Goal: Task Accomplishment & Management: Manage account settings

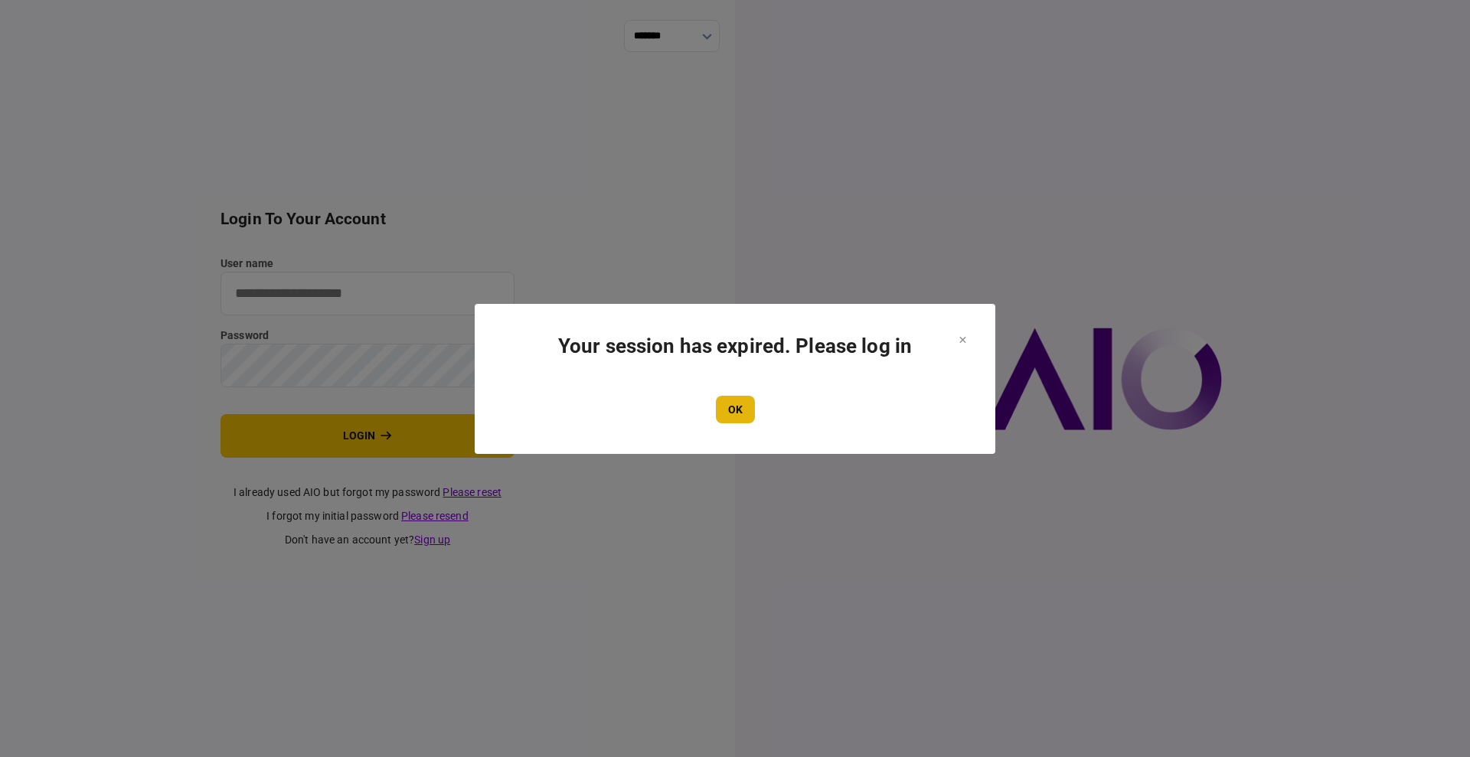
type input "****"
click at [737, 413] on button "OK" at bounding box center [735, 410] width 39 height 28
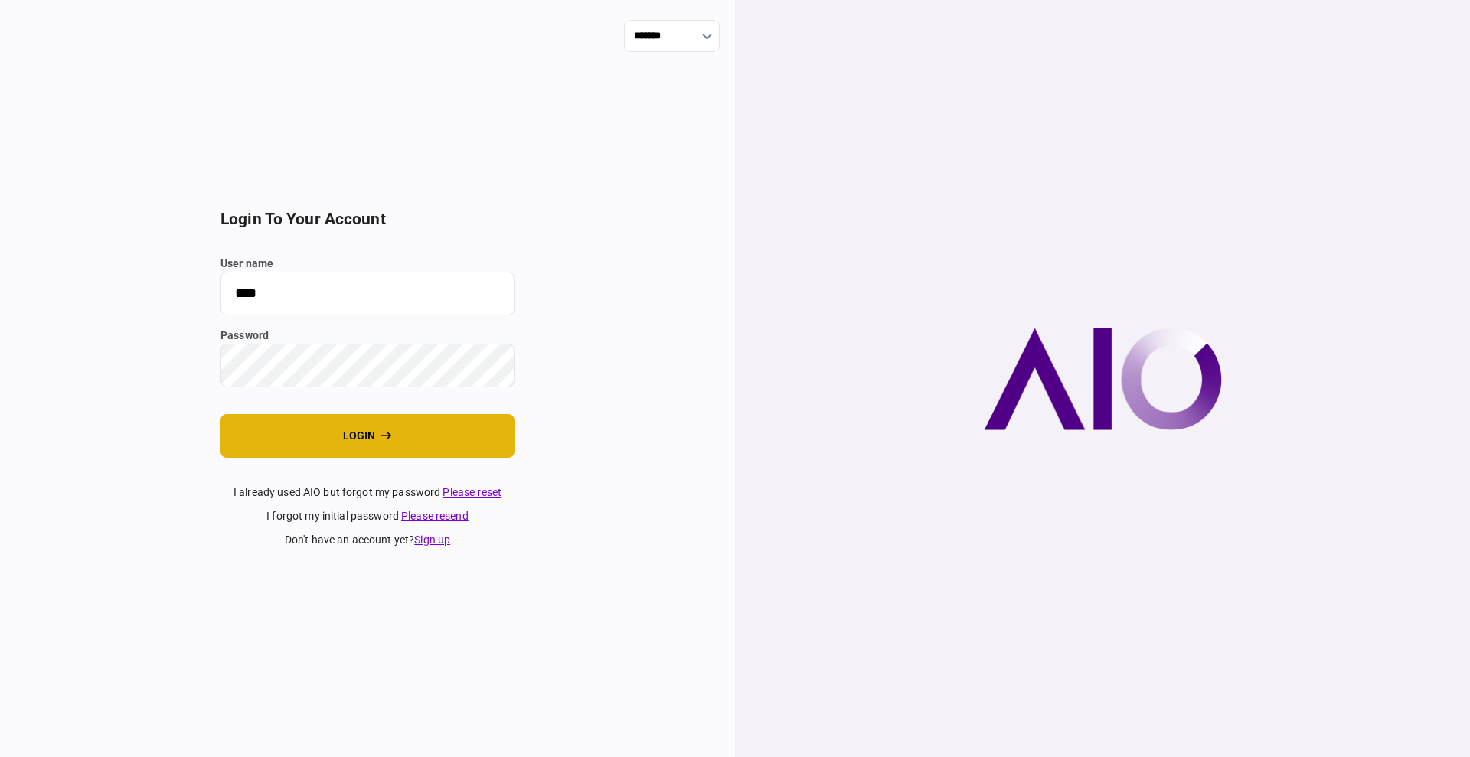
click at [329, 451] on button "login" at bounding box center [368, 436] width 294 height 44
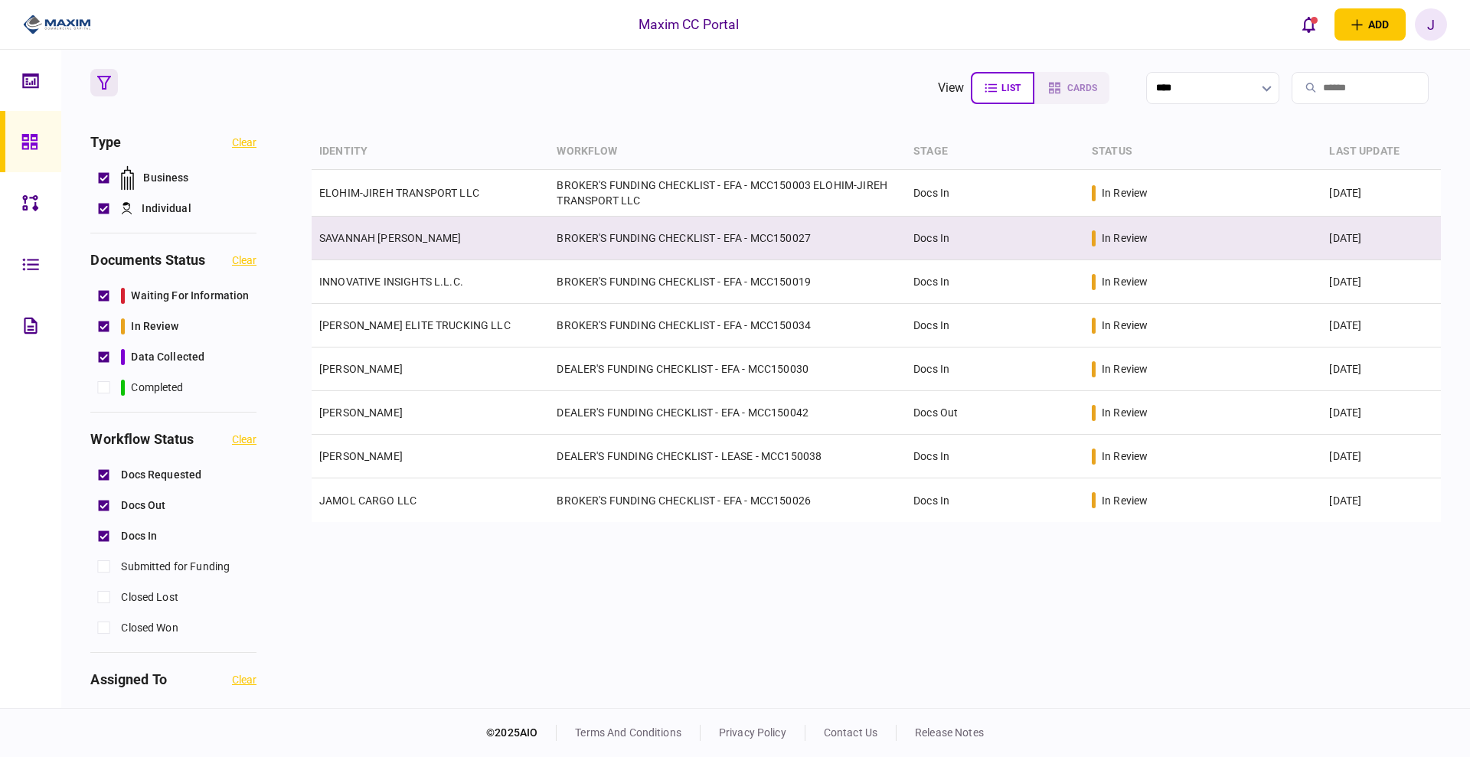
click at [357, 239] on link "SAVANNAH [PERSON_NAME]" at bounding box center [390, 238] width 142 height 12
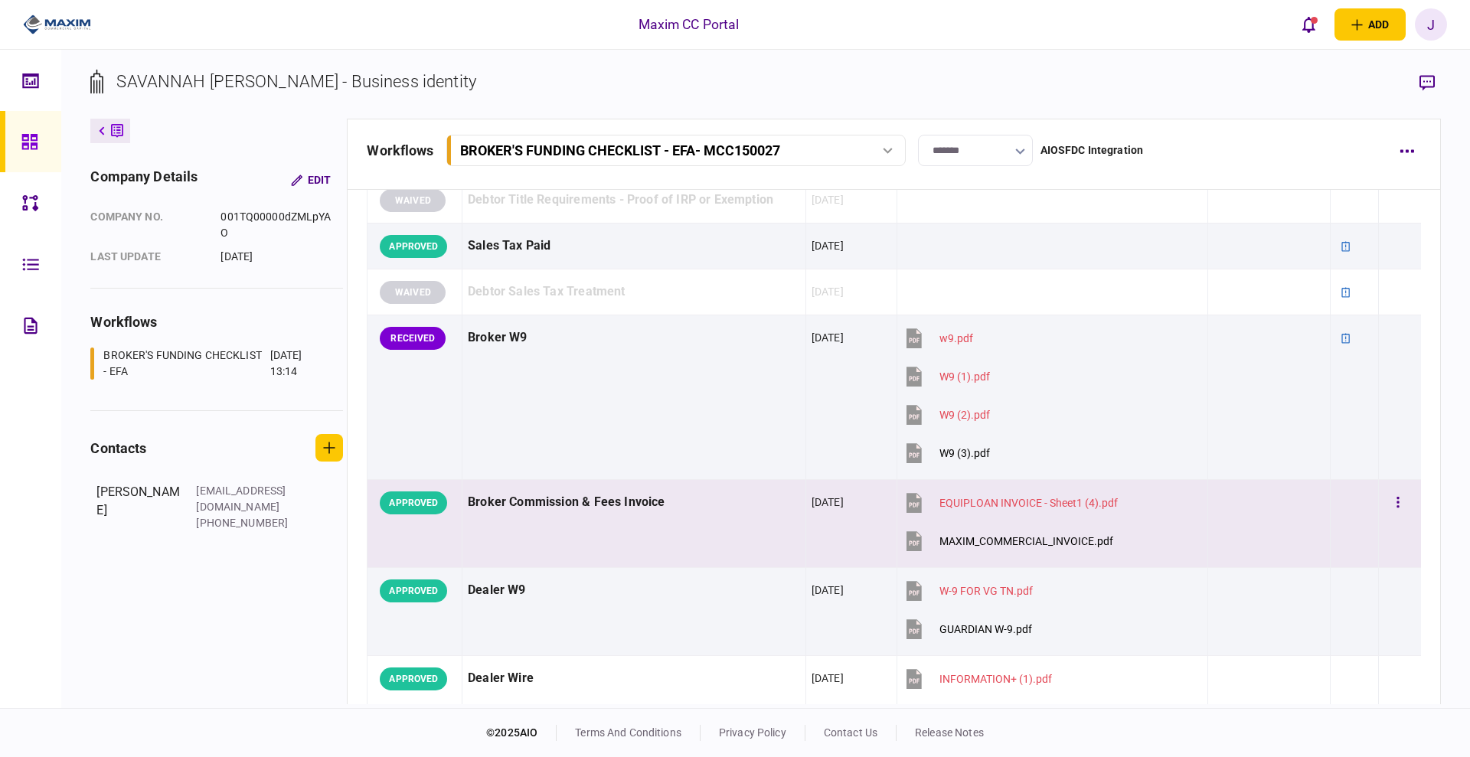
scroll to position [574, 0]
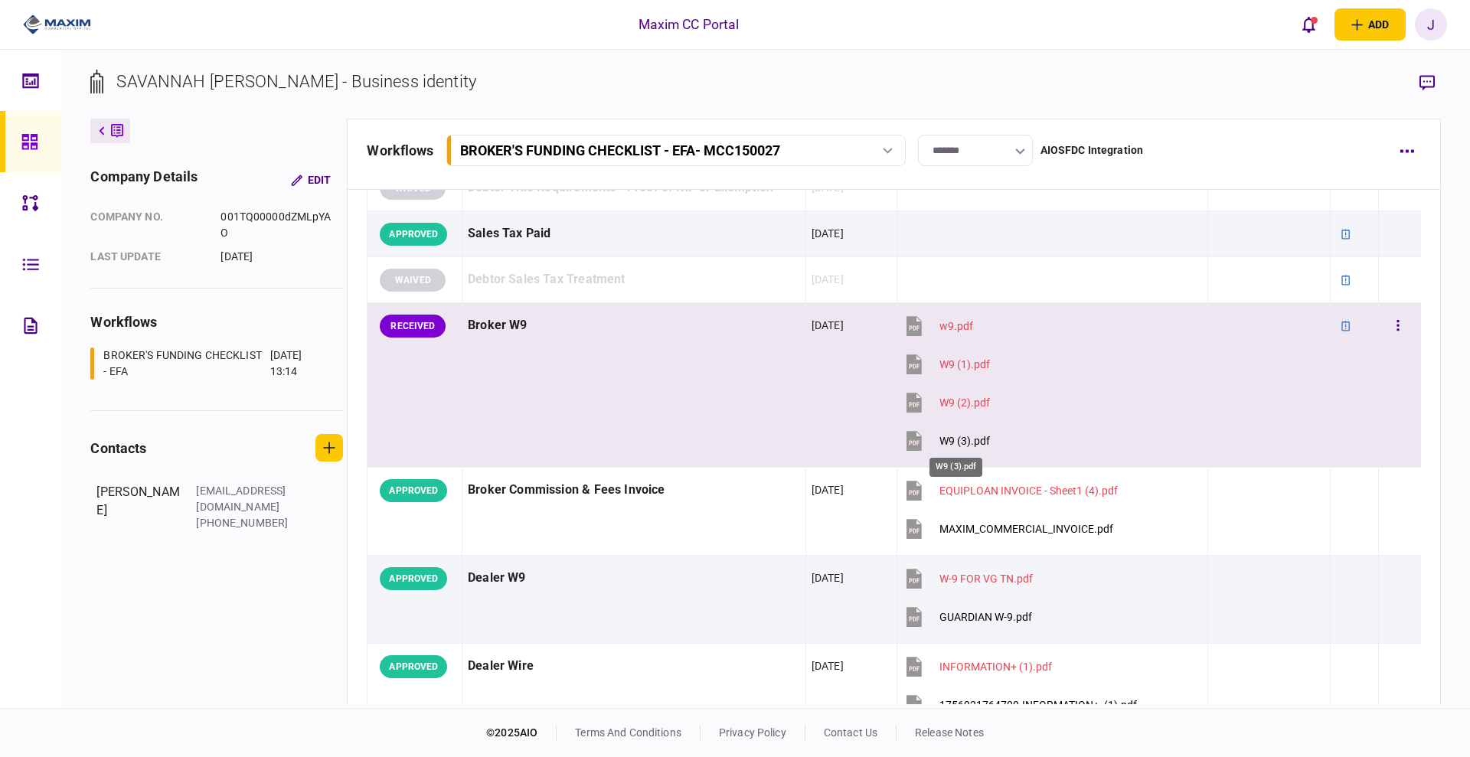
click at [952, 440] on div "W9 (3).pdf" at bounding box center [964, 441] width 51 height 12
click at [960, 402] on div "W9 (2).pdf" at bounding box center [964, 403] width 51 height 12
click at [943, 354] on button "W9 (1).pdf" at bounding box center [946, 364] width 87 height 34
click at [951, 326] on div "w9.pdf" at bounding box center [956, 326] width 34 height 12
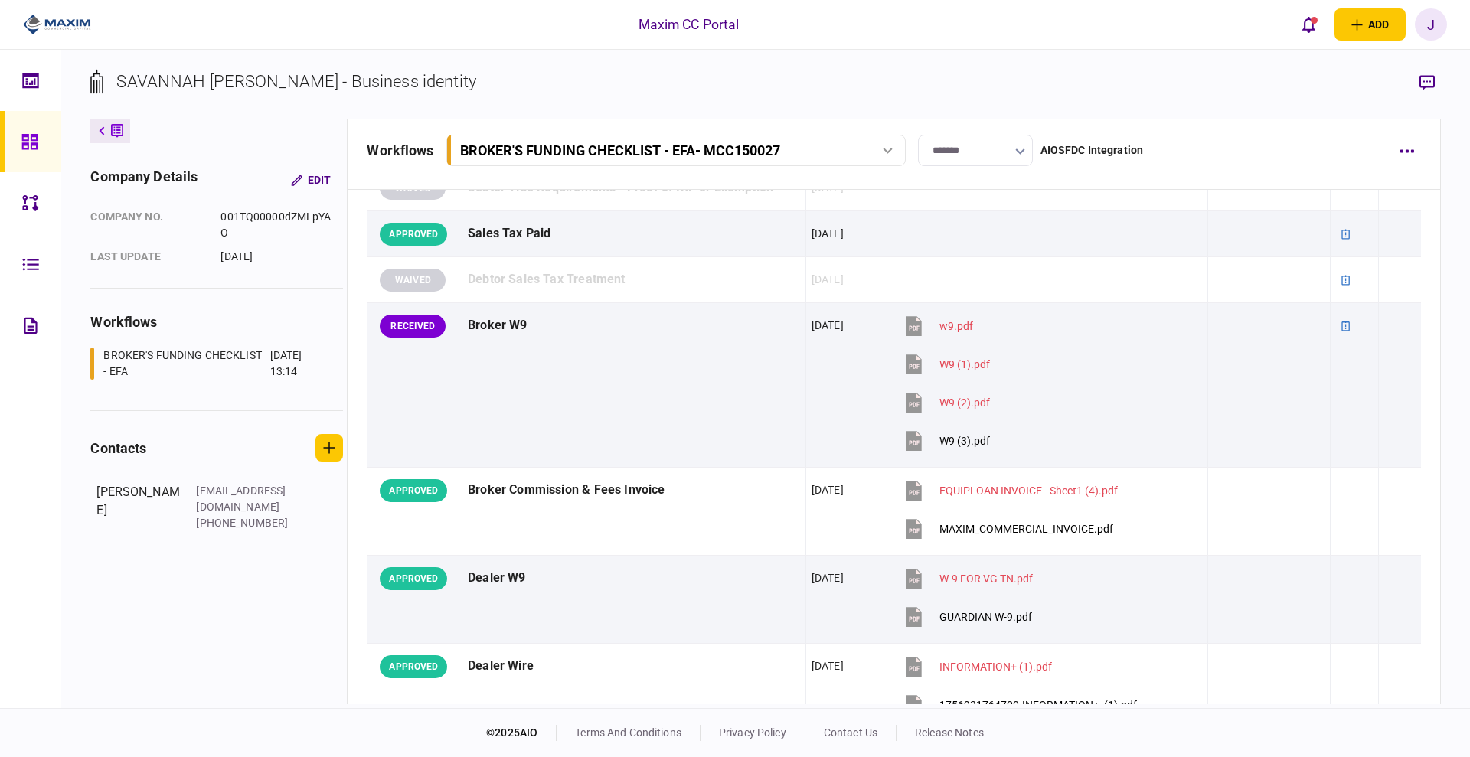
click at [74, 593] on div "SAVANNAH [PERSON_NAME] - Business identity company details Edit company no. 001…" at bounding box center [765, 379] width 1409 height 658
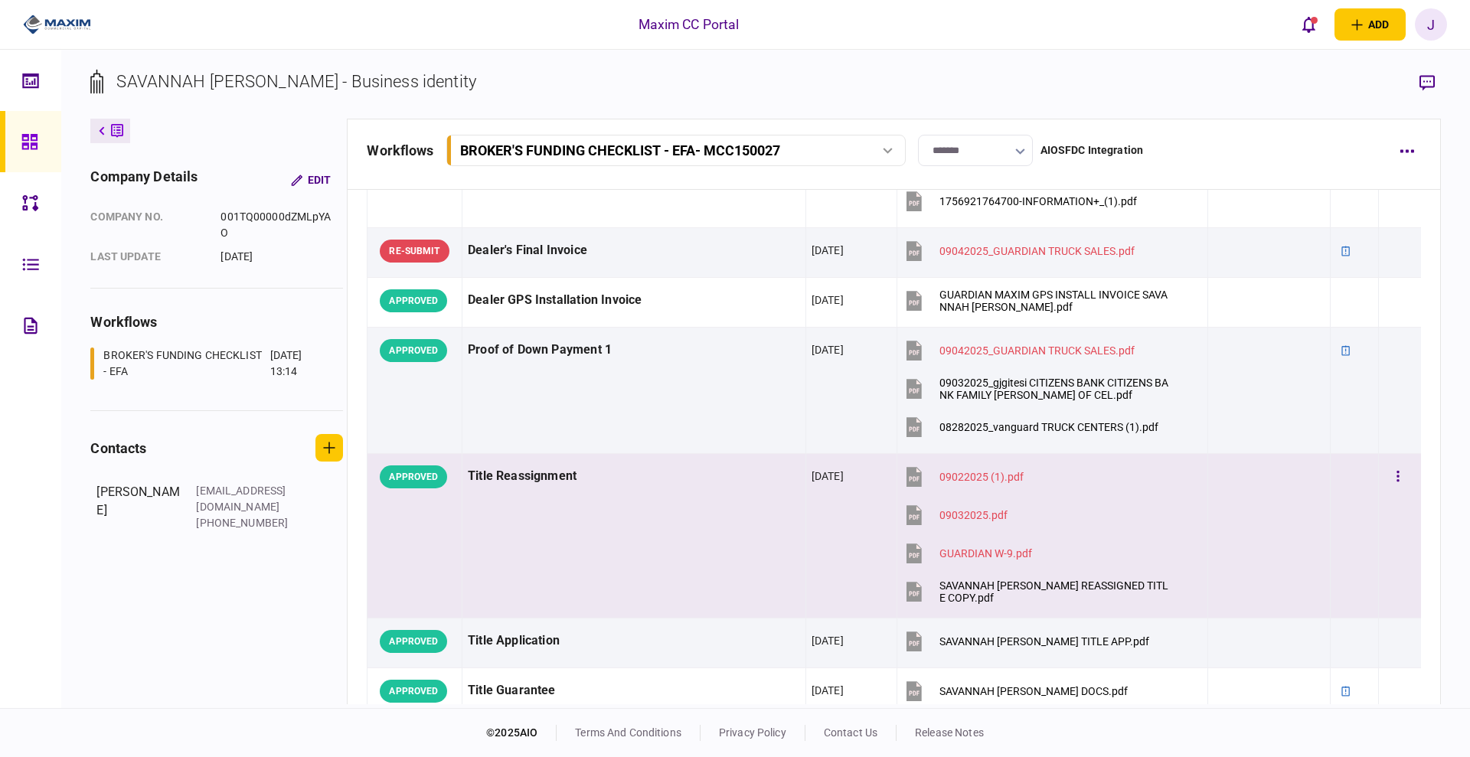
scroll to position [1119, 0]
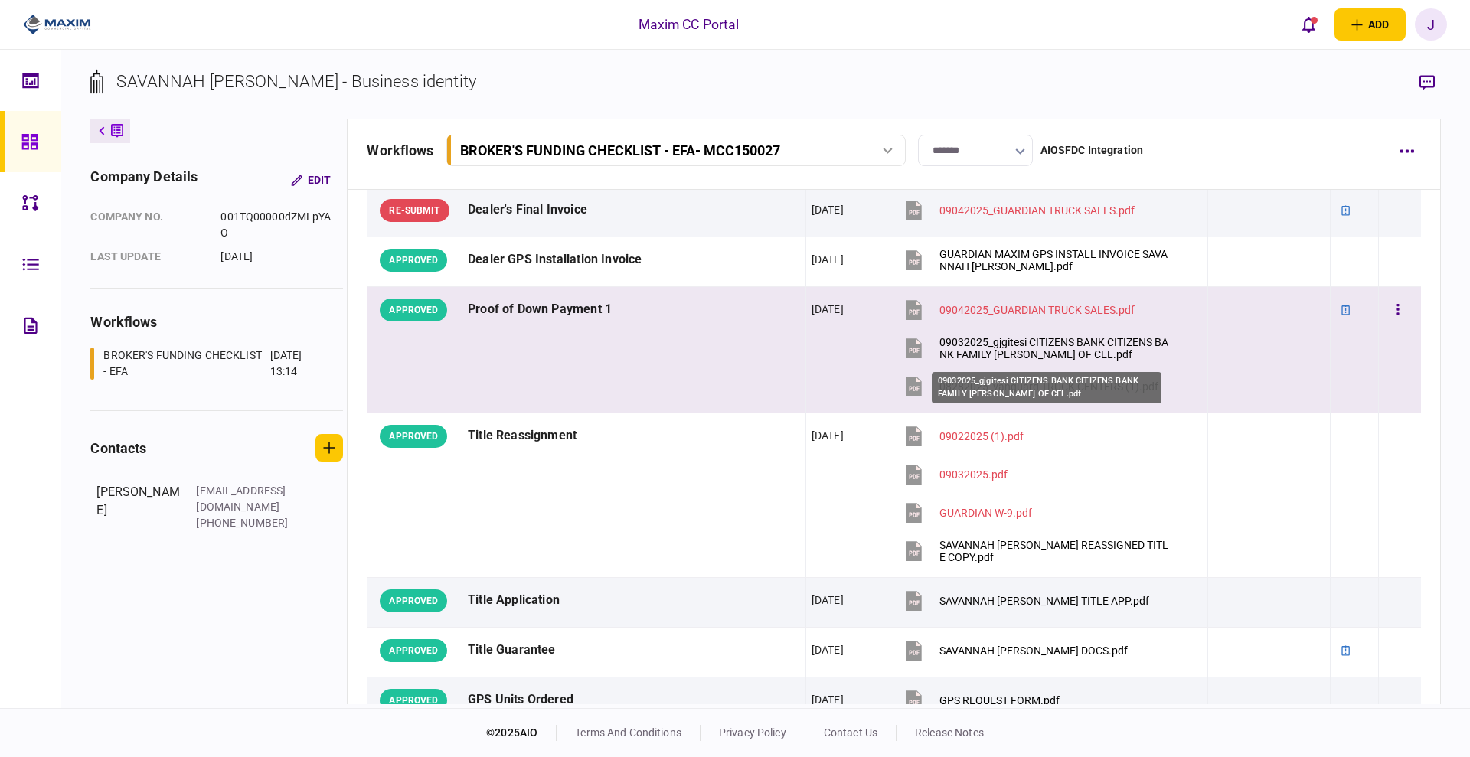
click at [1001, 336] on div "09032025_gjgitesi CITIZENS BANK CITIZENS BANK FAMILY [PERSON_NAME] OF CEL.pdf" at bounding box center [1054, 348] width 231 height 25
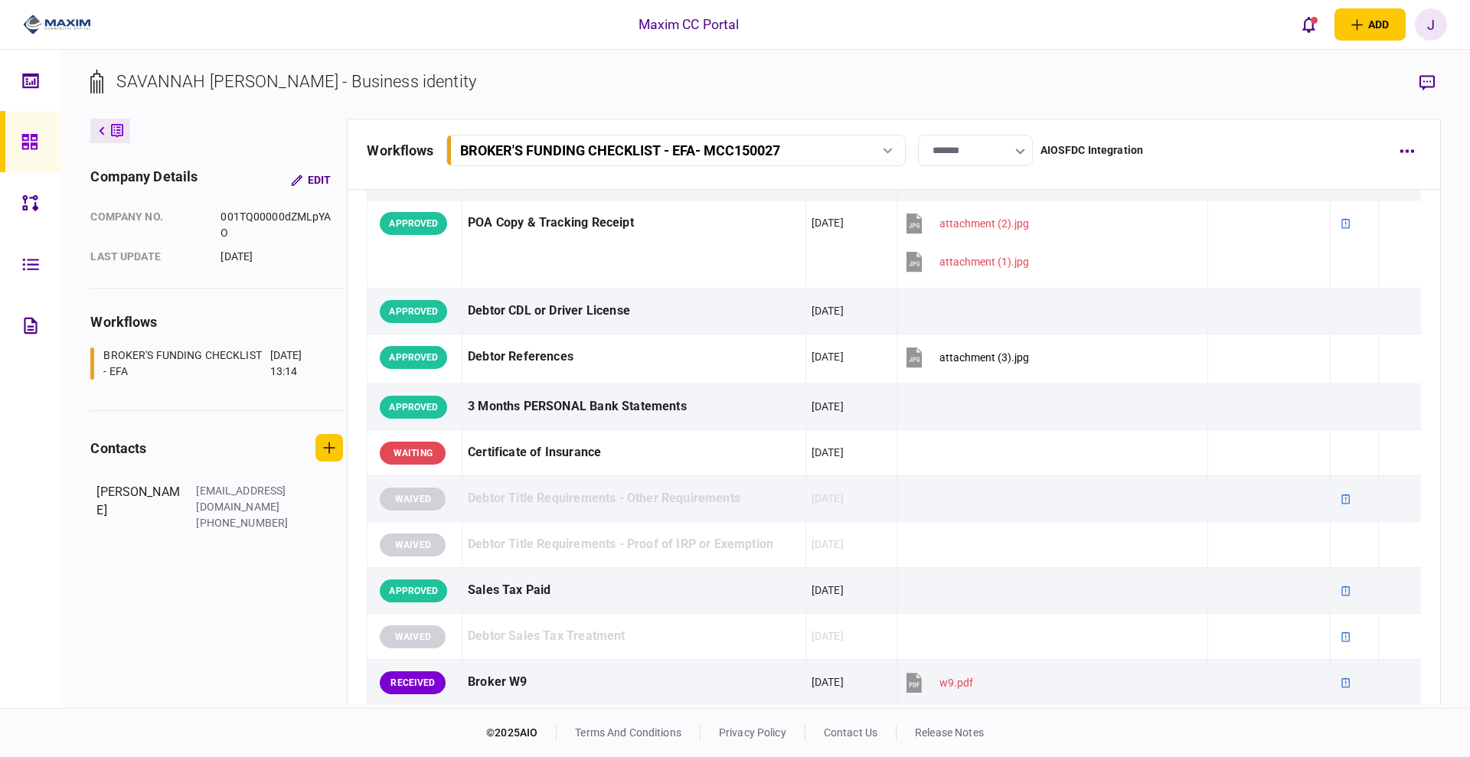
scroll to position [0, 0]
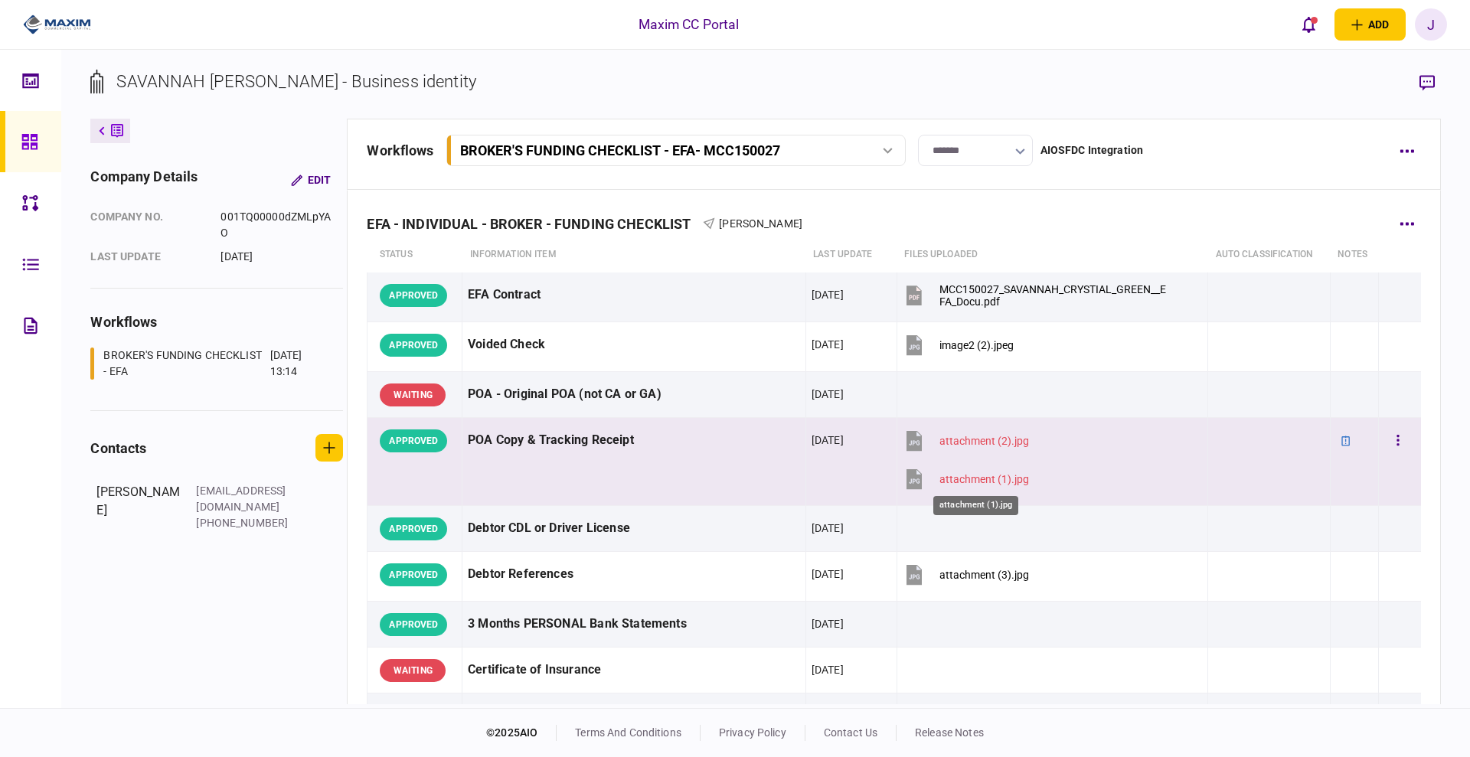
click at [967, 473] on div "attachment (1).jpg" at bounding box center [984, 479] width 90 height 12
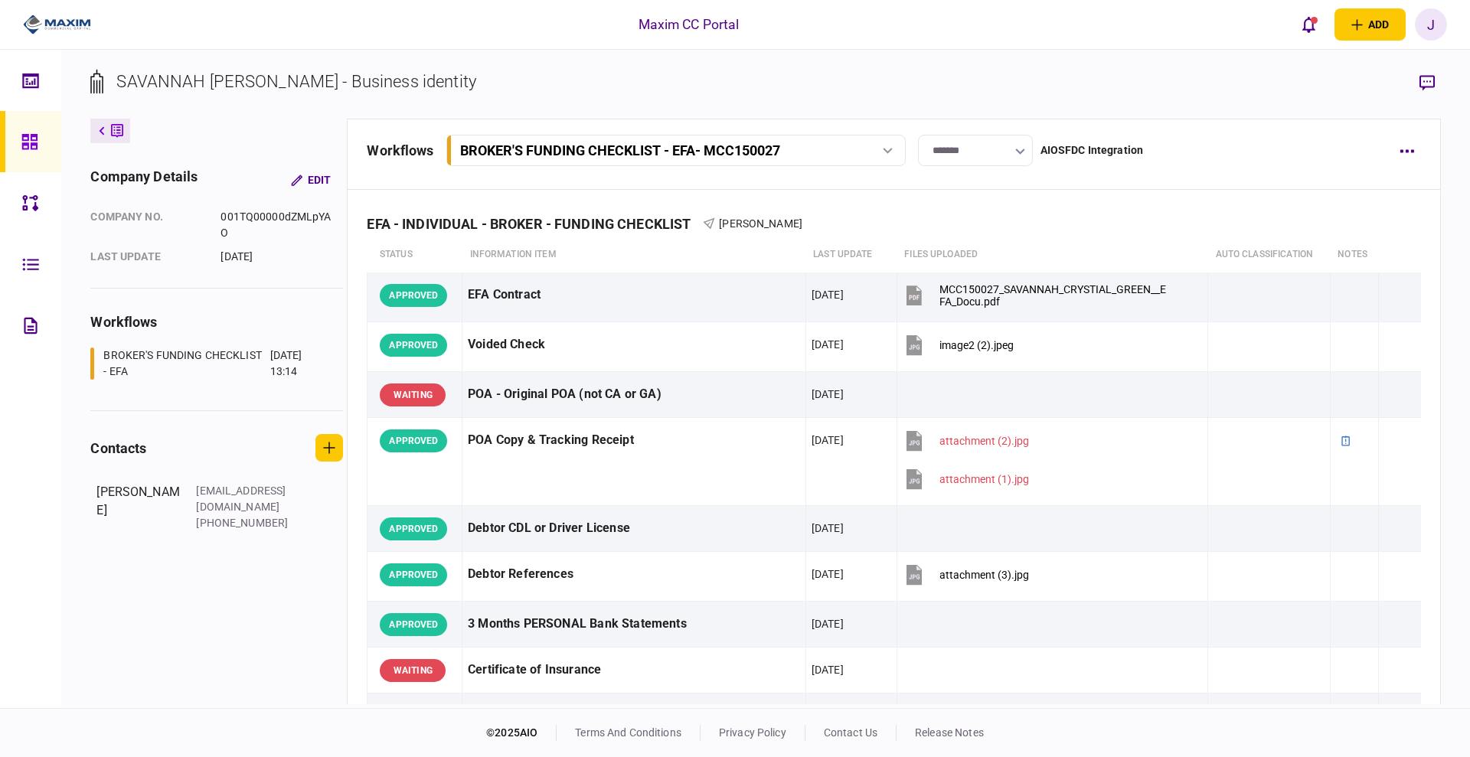
click at [1073, 80] on section "SAVANNAH [PERSON_NAME] - Business identity" at bounding box center [765, 94] width 1350 height 50
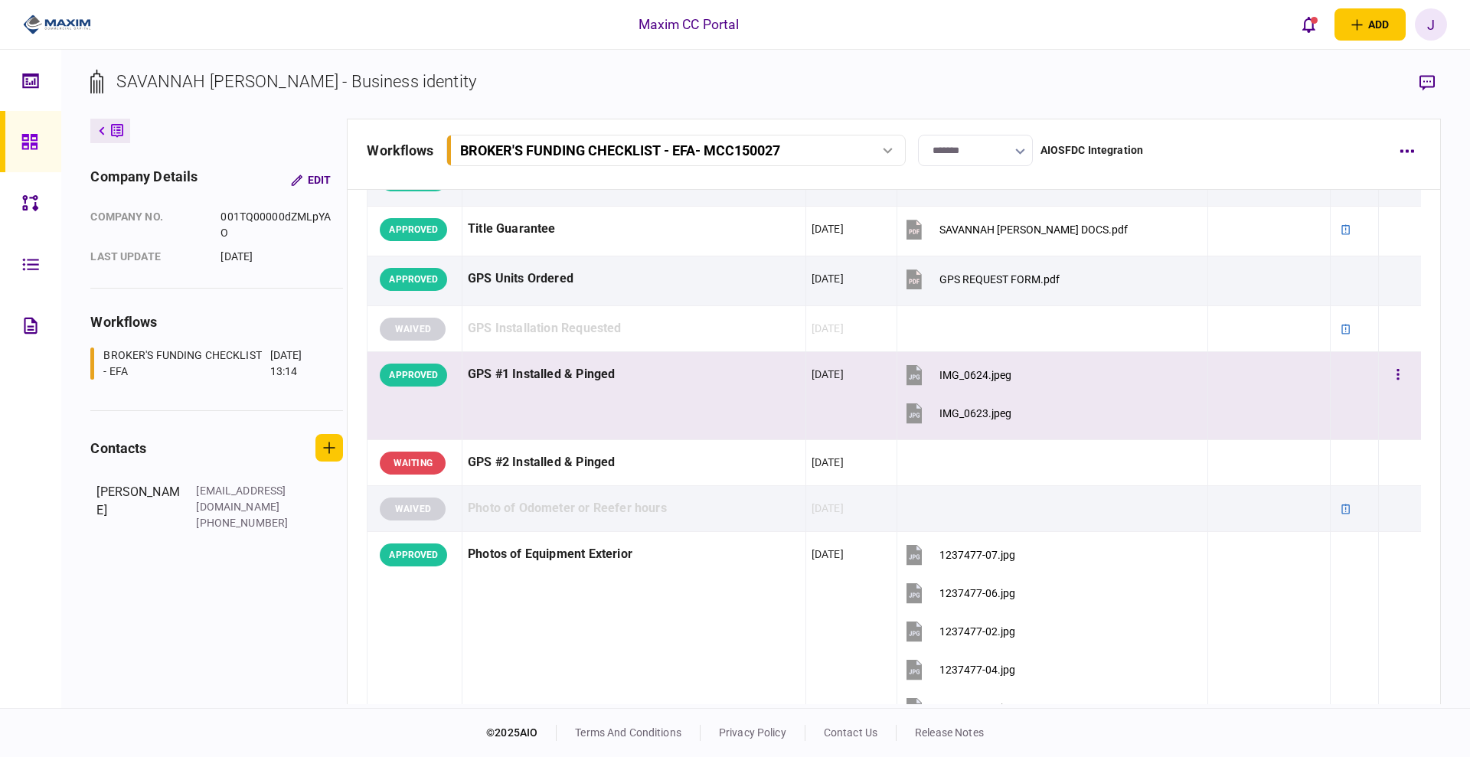
scroll to position [1531, 0]
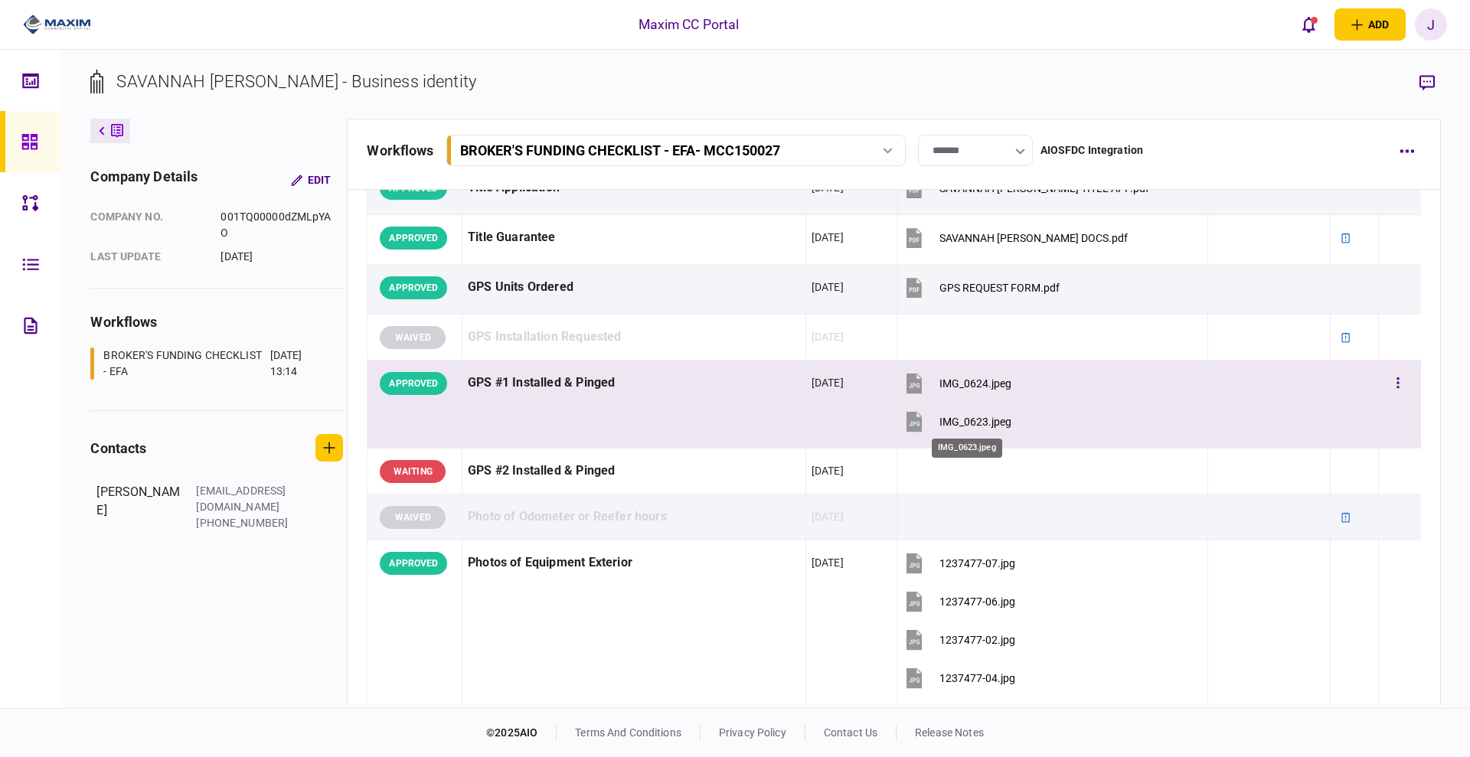
click at [965, 421] on div "IMG_0623.jpeg" at bounding box center [975, 422] width 72 height 12
click at [986, 383] on div "IMG_0624.jpeg" at bounding box center [975, 383] width 72 height 12
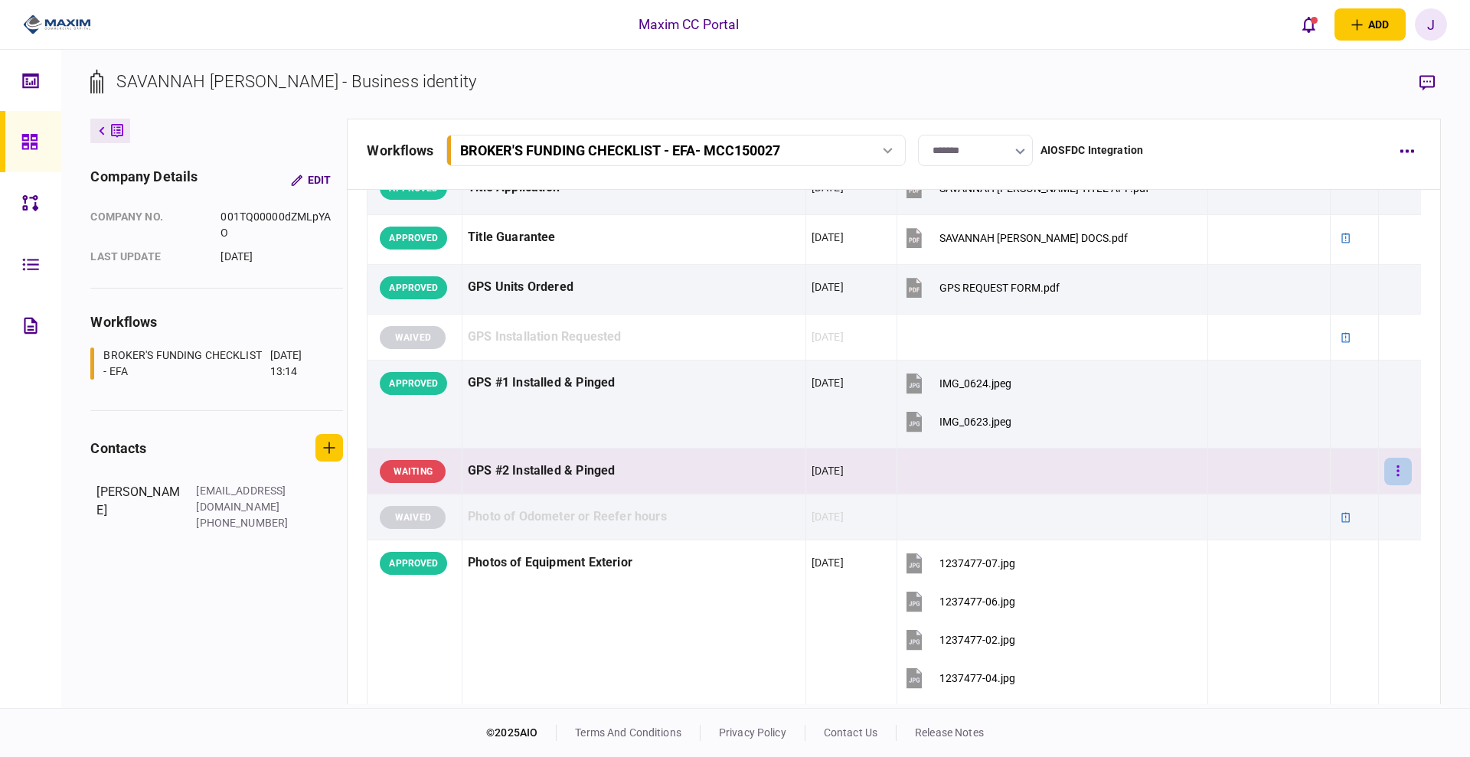
click at [1384, 472] on button "button" at bounding box center [1398, 472] width 28 height 28
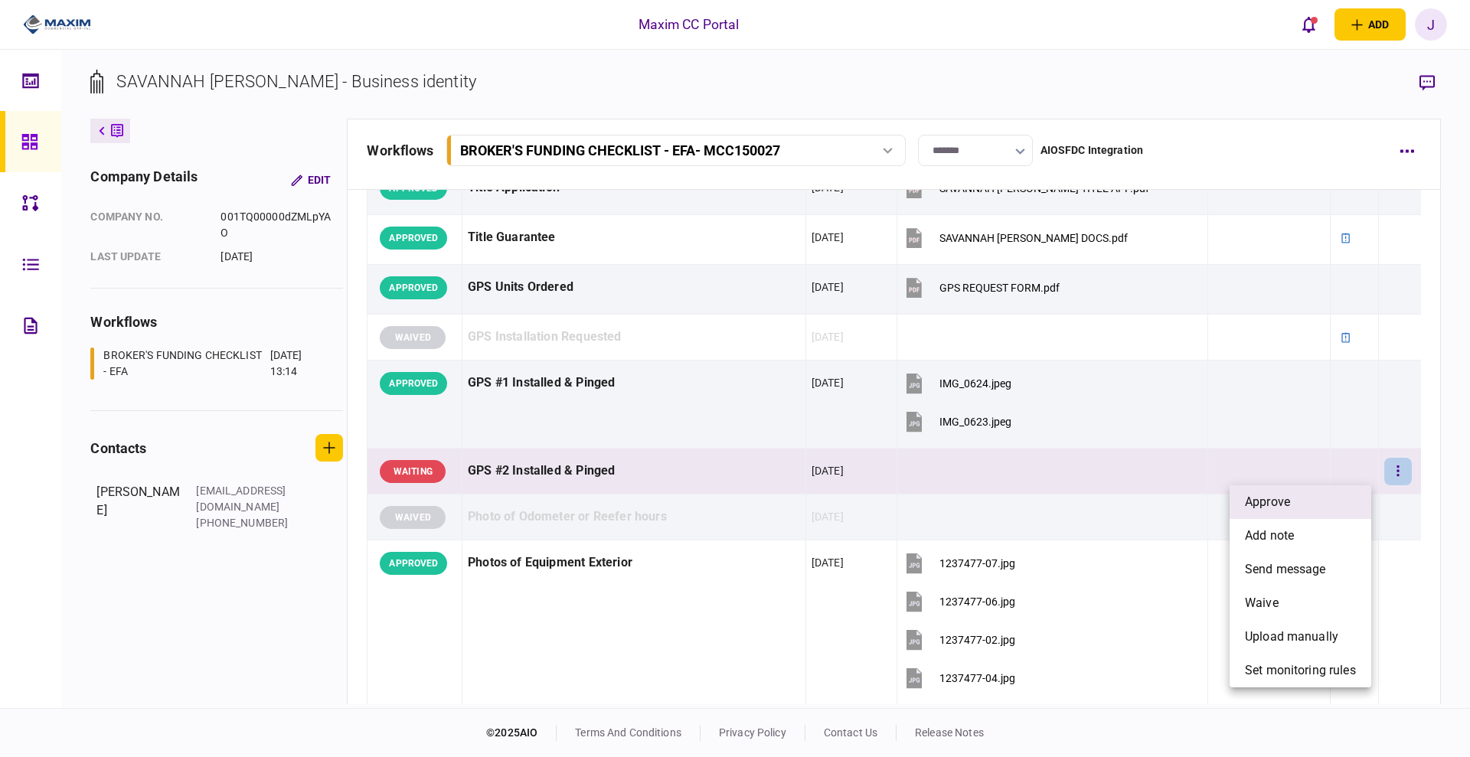
click at [1322, 507] on li "approve" at bounding box center [1301, 502] width 142 height 34
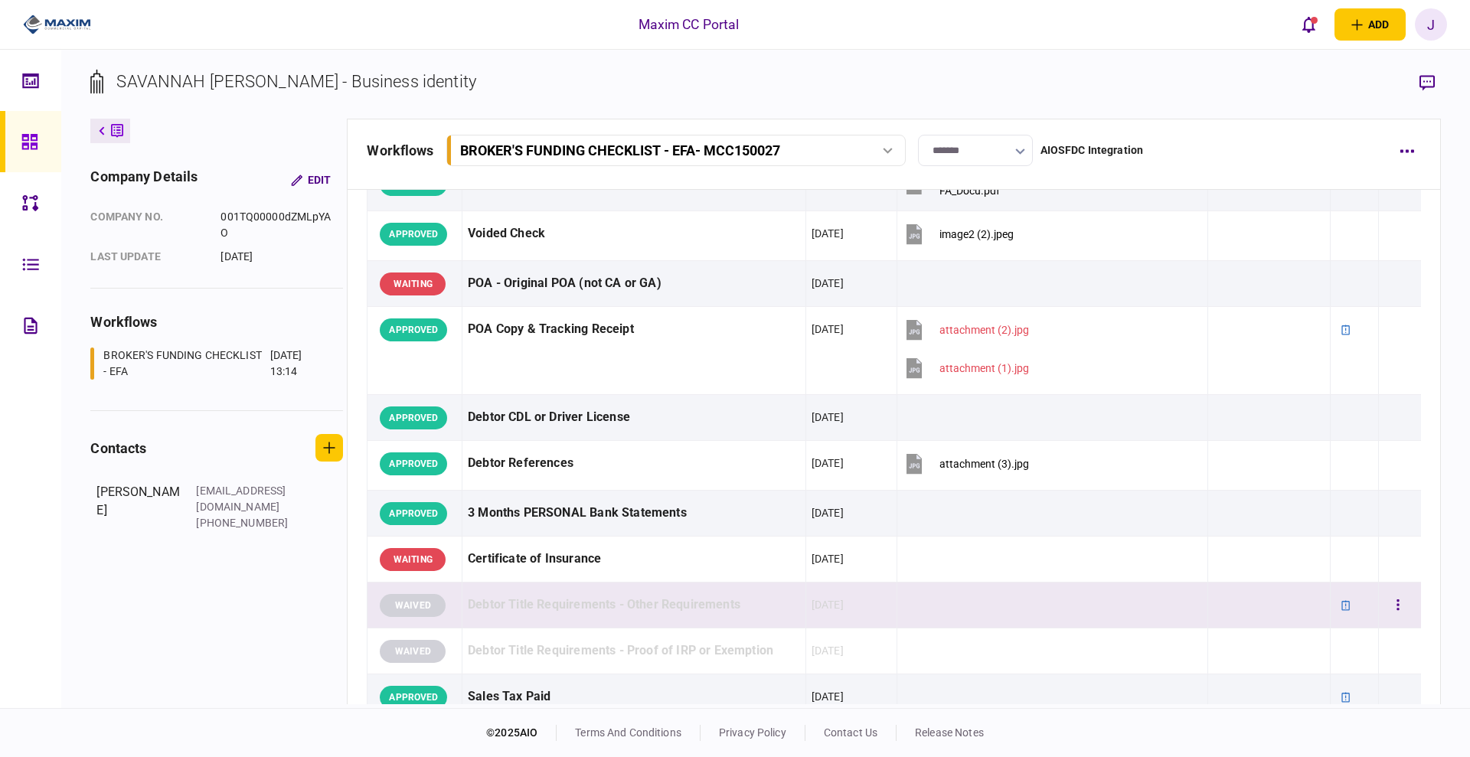
scroll to position [0, 0]
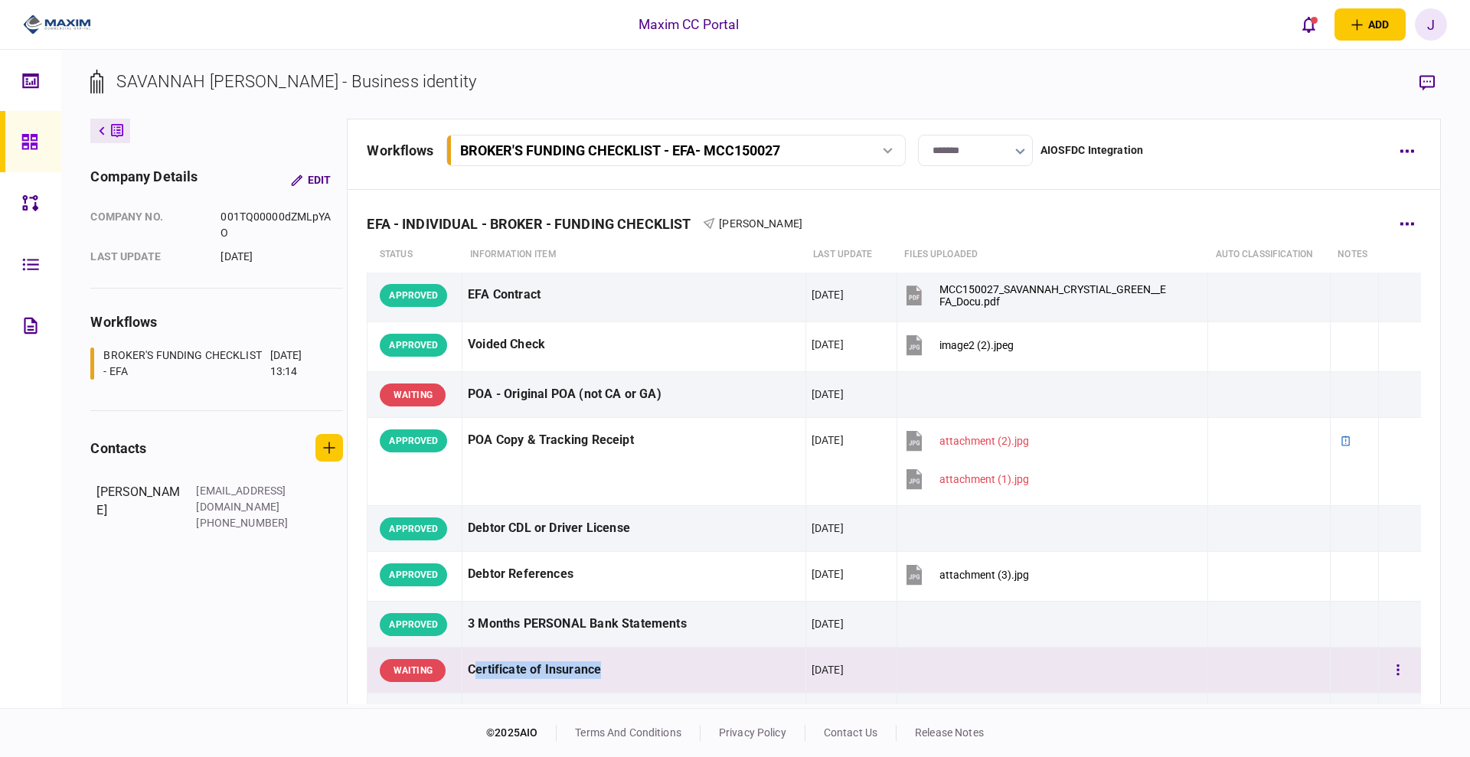
drag, startPoint x: 612, startPoint y: 671, endPoint x: 506, endPoint y: 647, distance: 108.5
click at [474, 666] on div "Certificate of Insurance" at bounding box center [634, 670] width 332 height 34
click at [632, 80] on section "SAVANNAH [PERSON_NAME] - Business identity" at bounding box center [765, 94] width 1350 height 50
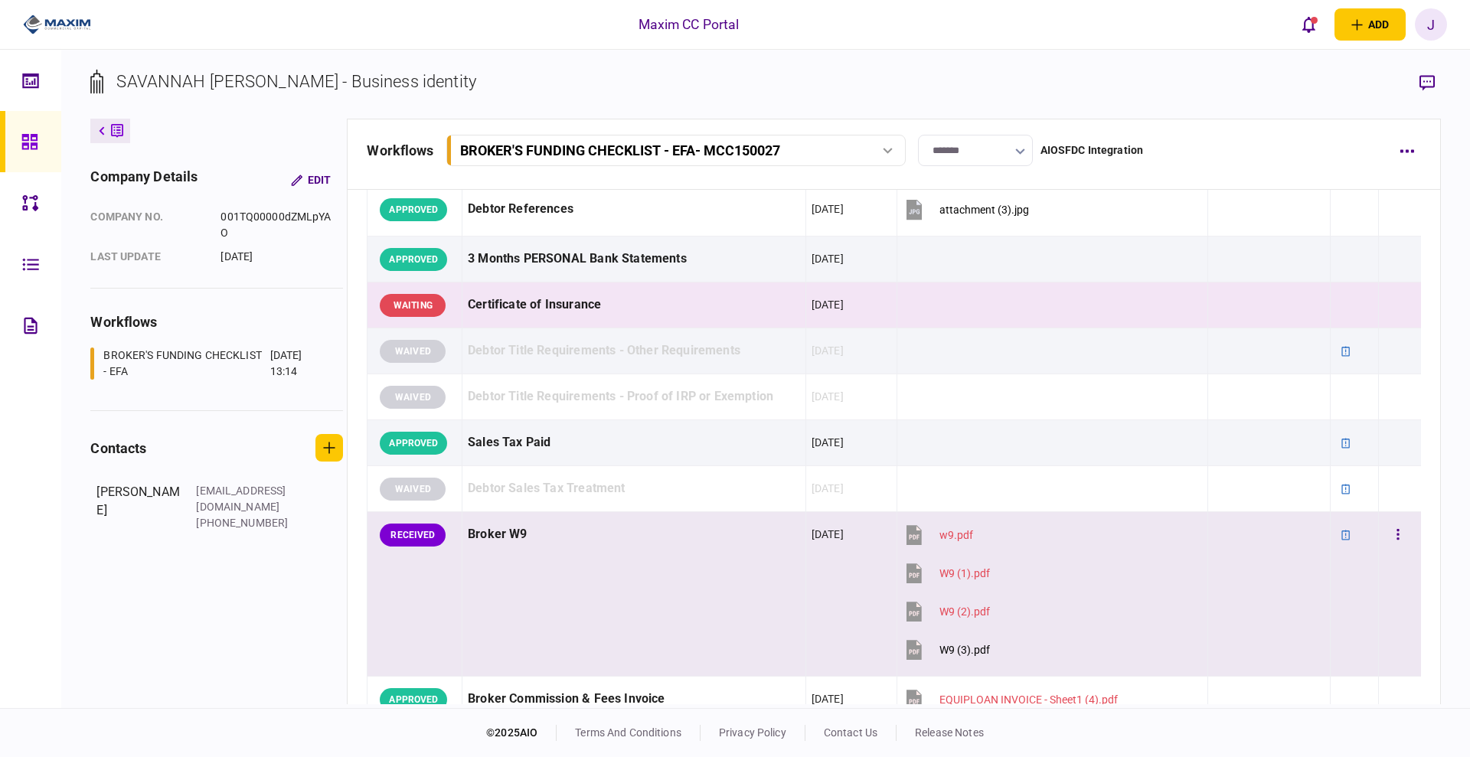
scroll to position [479, 0]
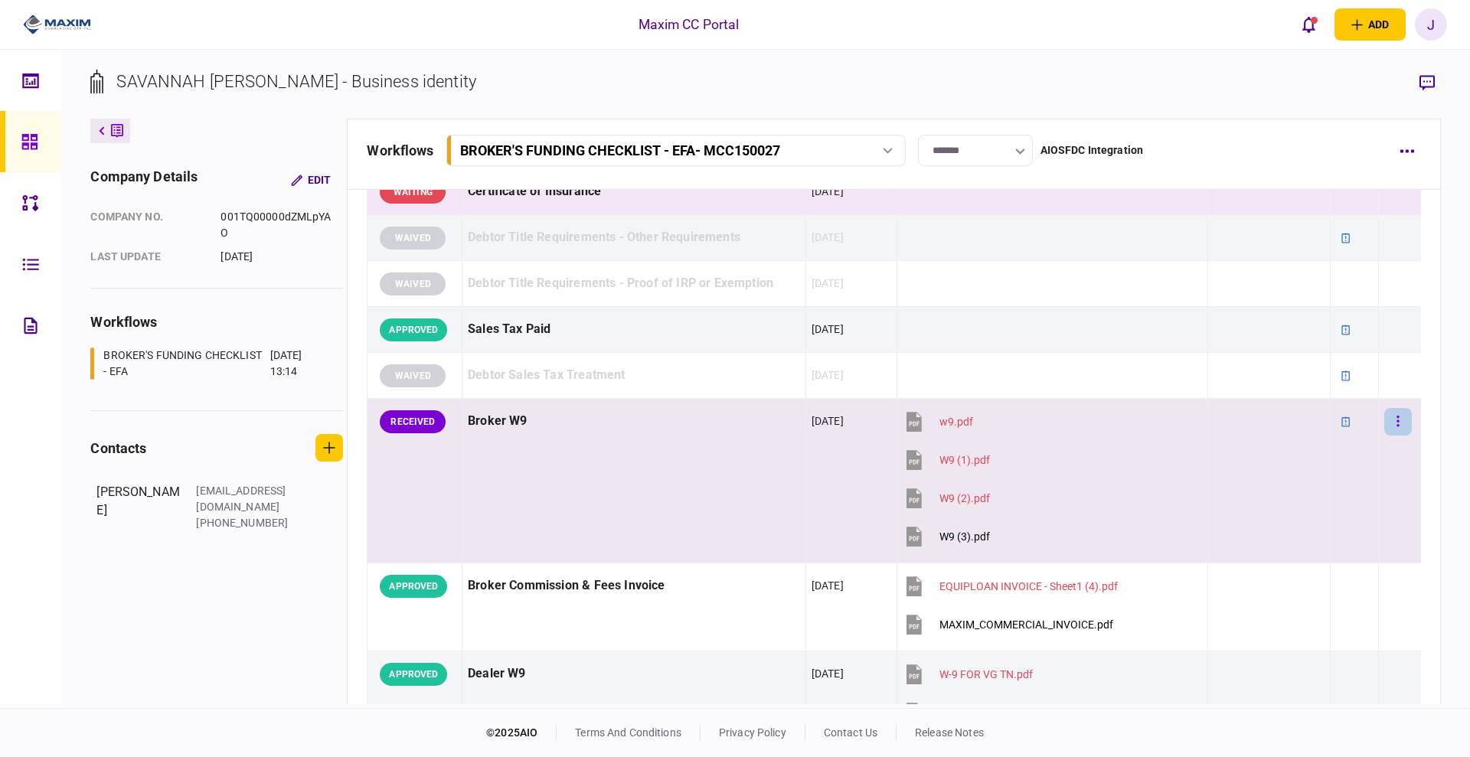
click at [1390, 413] on button "button" at bounding box center [1398, 422] width 28 height 28
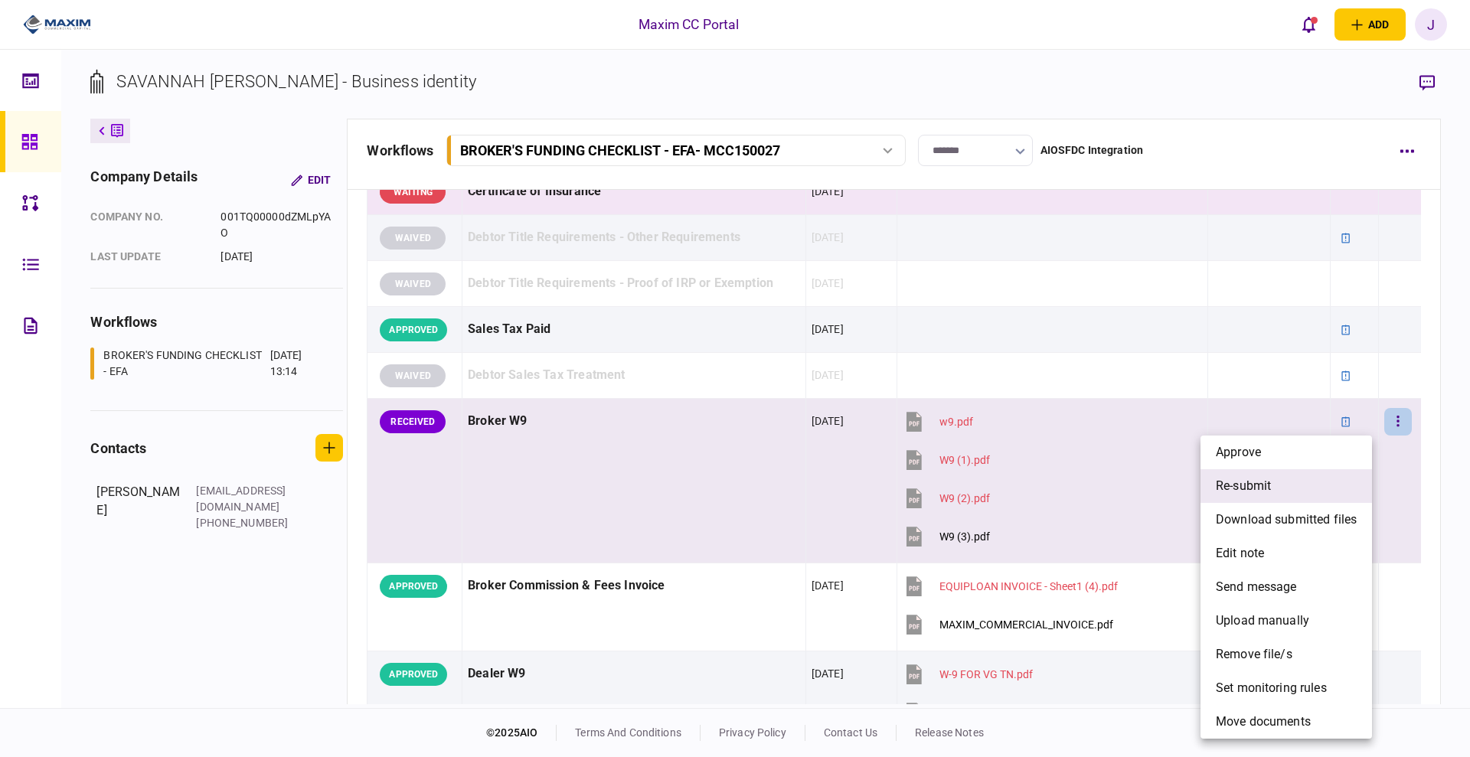
click at [1301, 491] on li "re-submit" at bounding box center [1287, 486] width 172 height 34
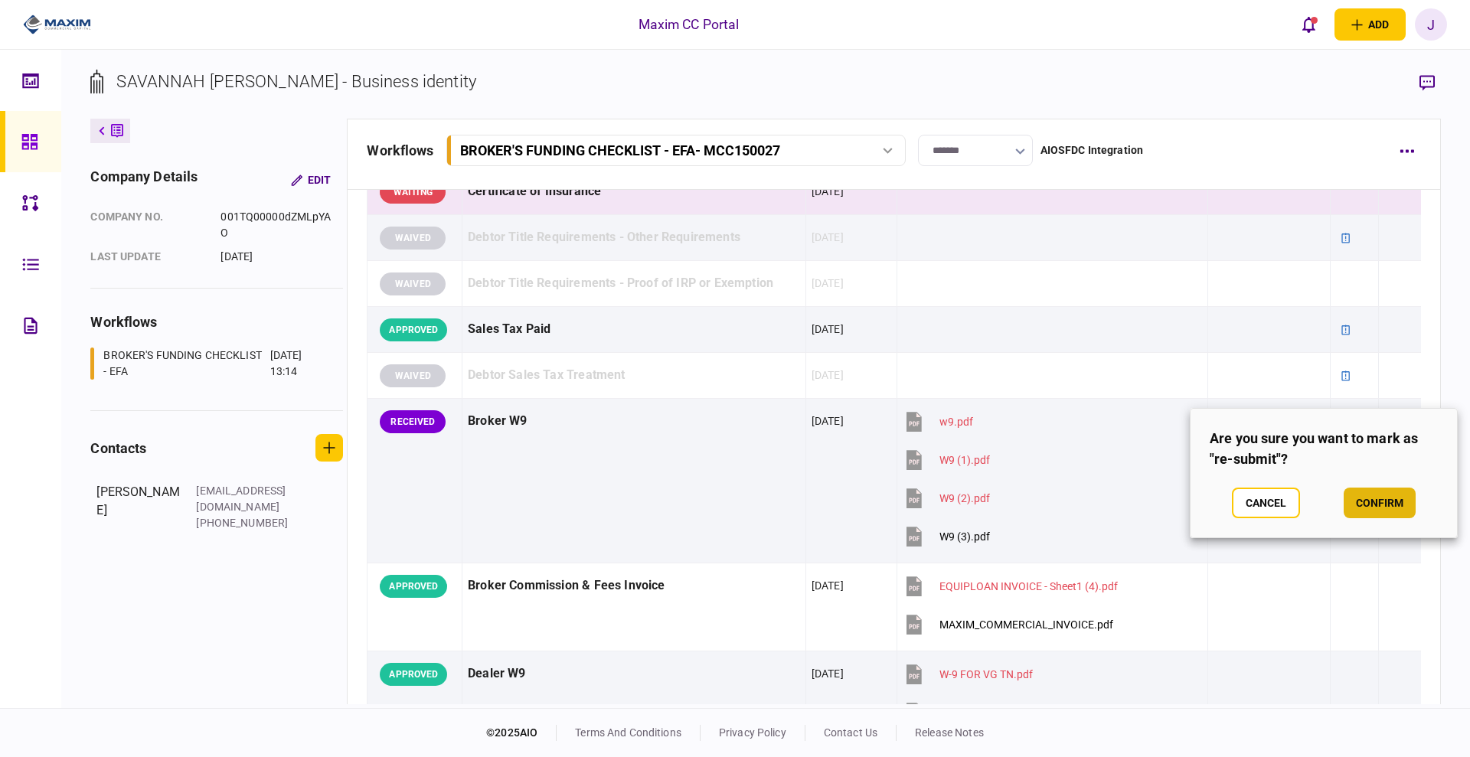
click at [1355, 499] on button "confirm" at bounding box center [1380, 503] width 72 height 31
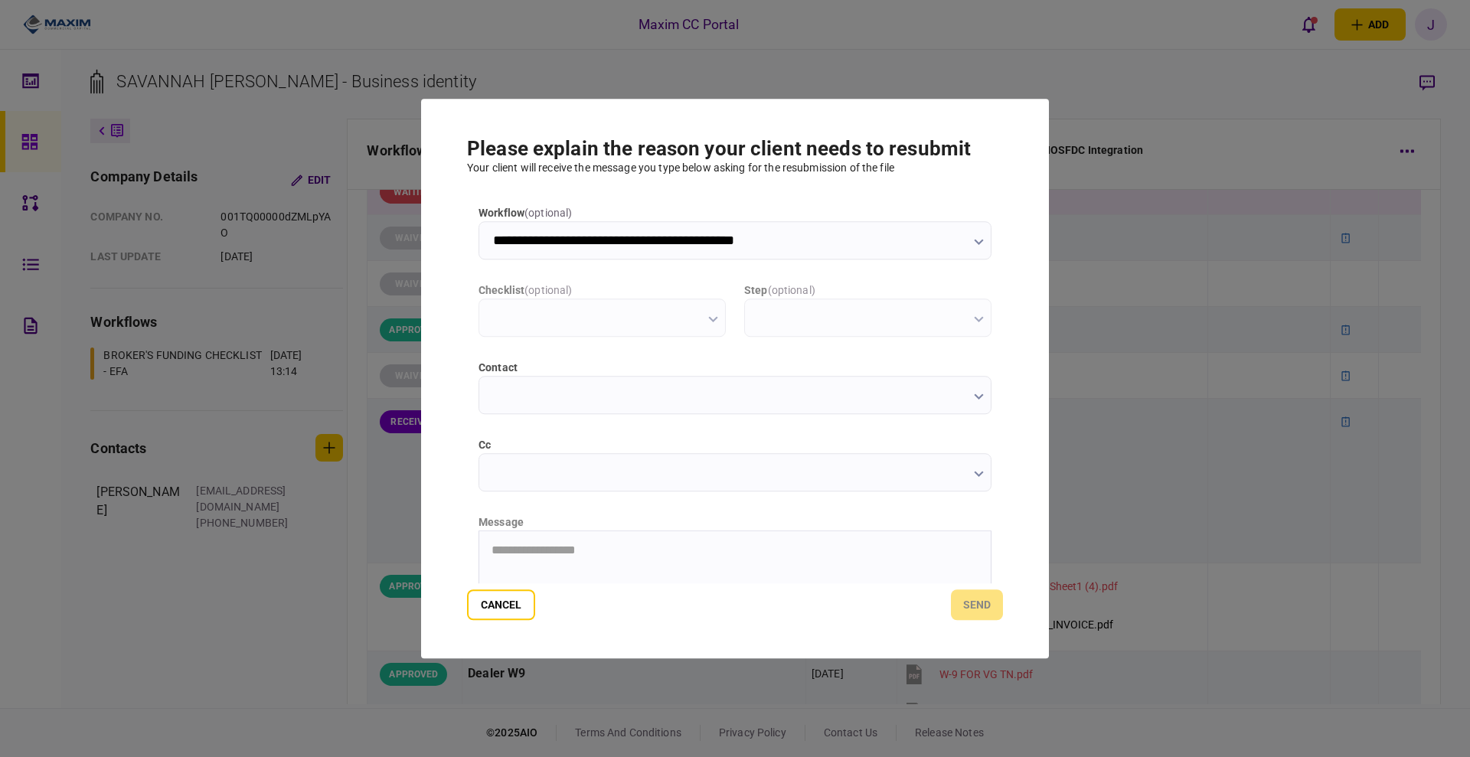
scroll to position [0, 0]
type input "**********"
type input "*********"
type input "**********"
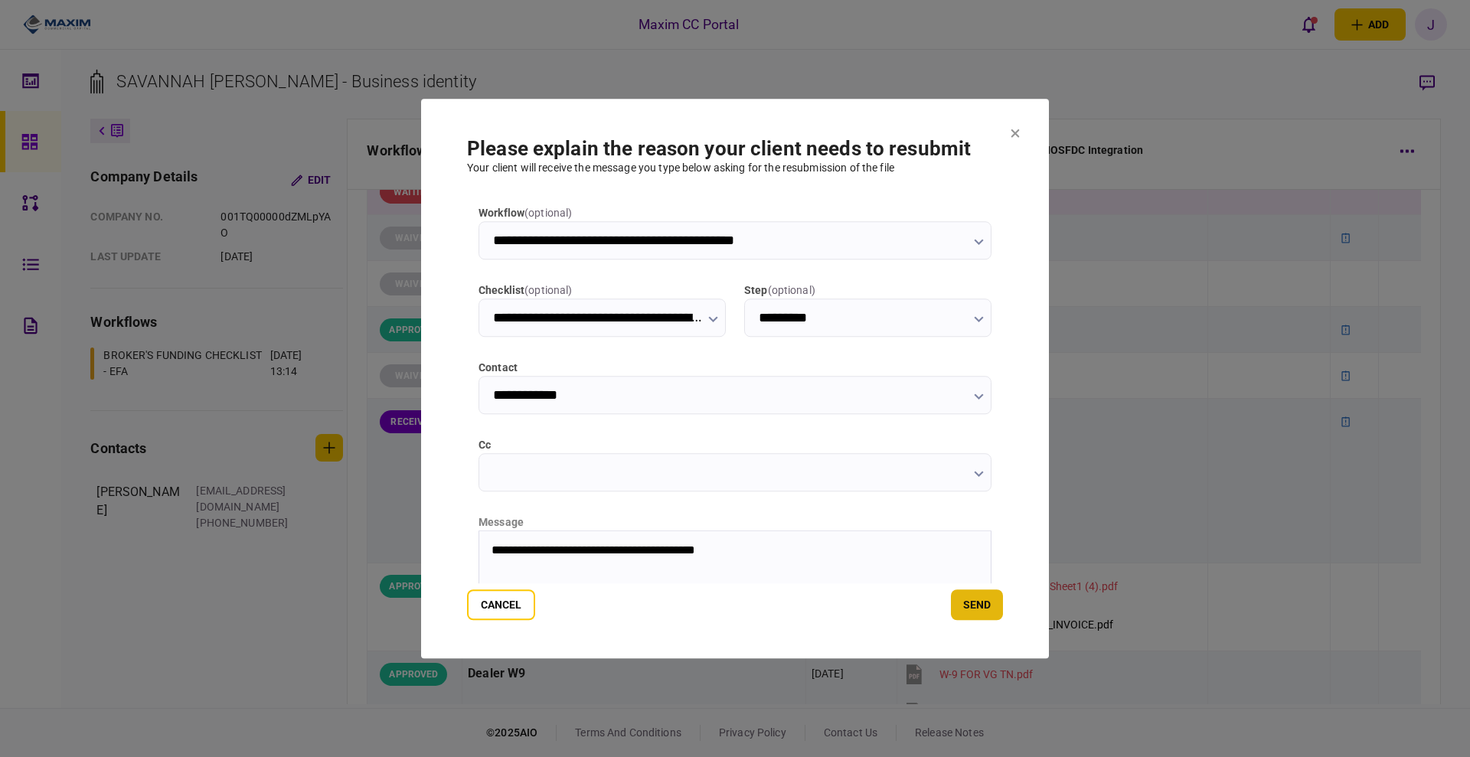
click at [962, 616] on button "send" at bounding box center [977, 605] width 52 height 31
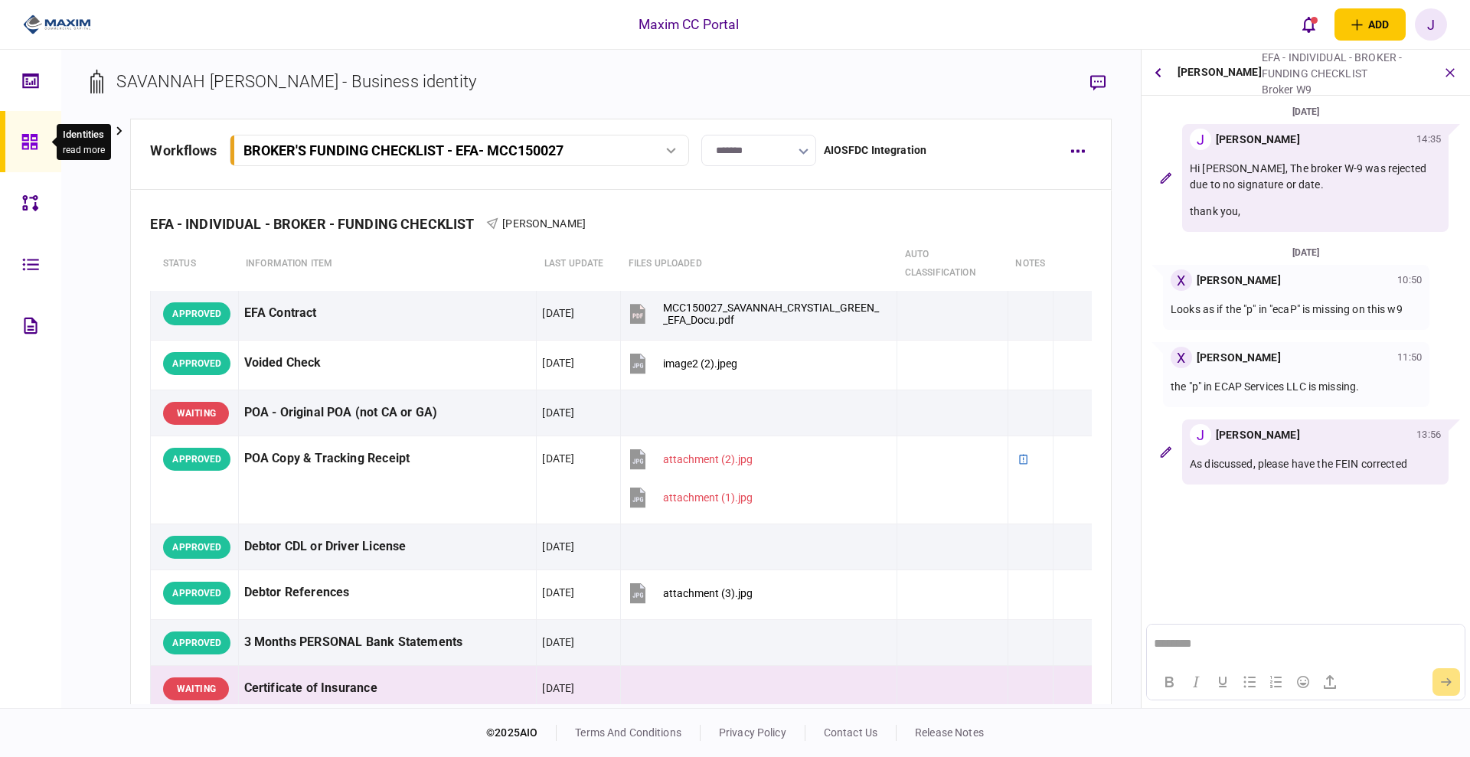
click at [32, 144] on icon at bounding box center [28, 141] width 15 height 15
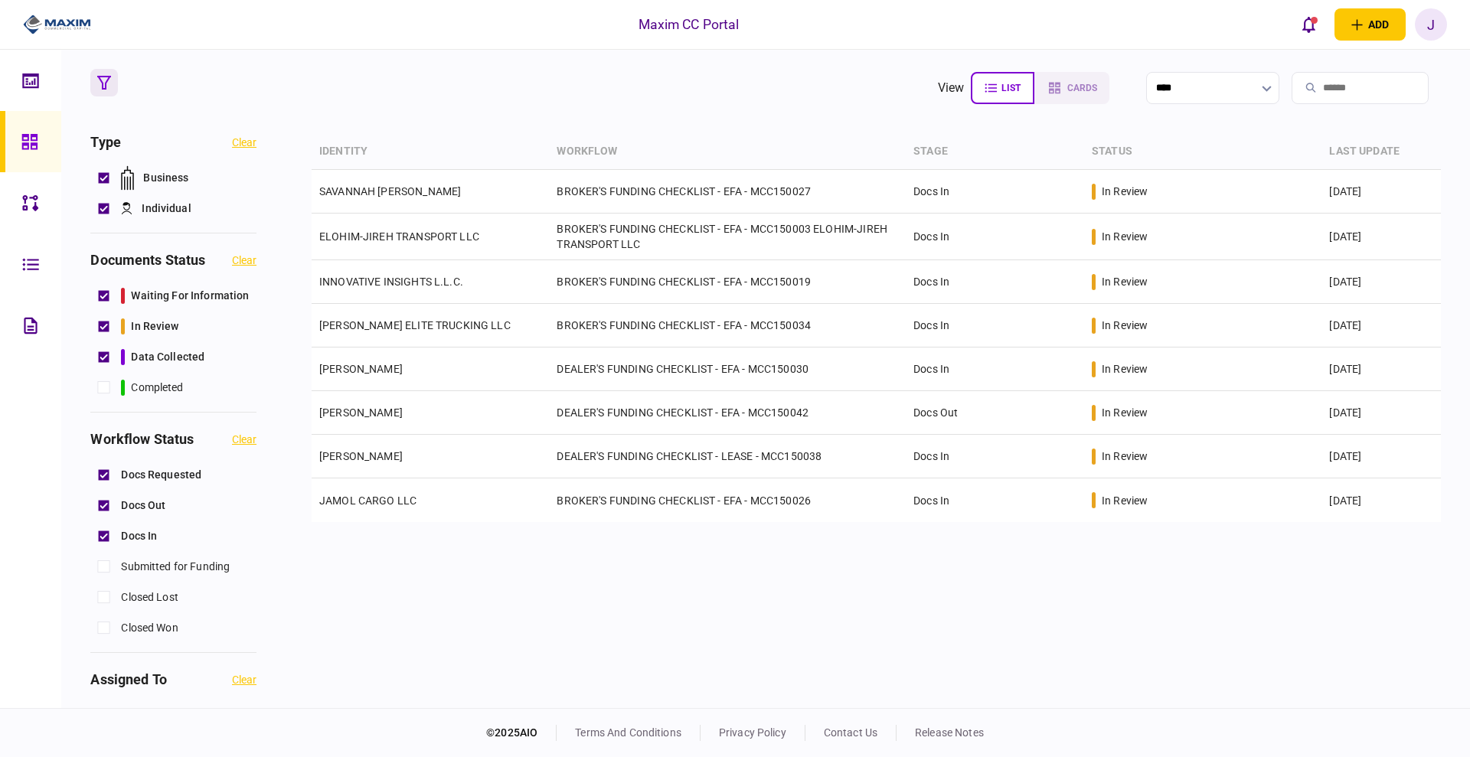
click at [528, 99] on section "view list cards ****" at bounding box center [765, 88] width 1350 height 38
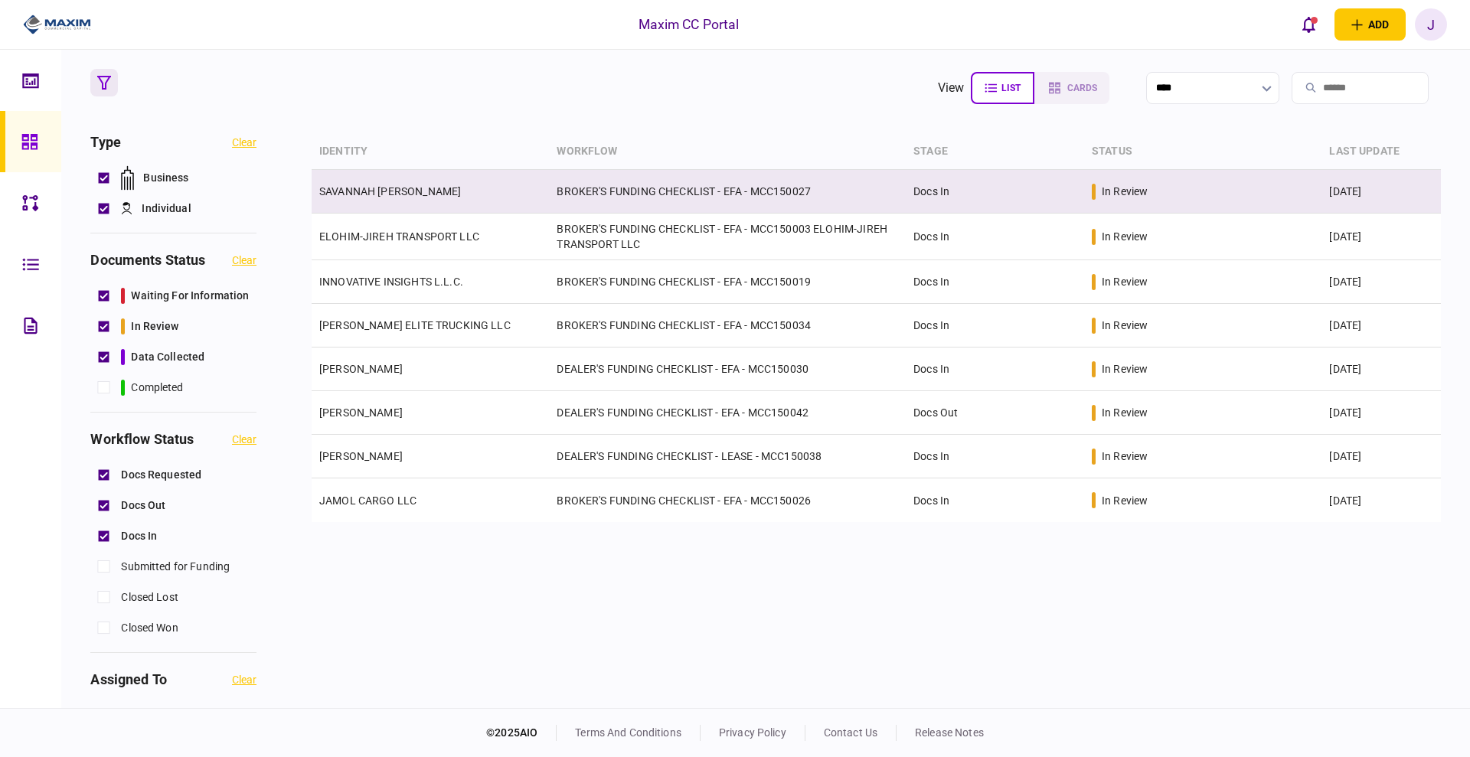
click at [423, 188] on link "SAVANNAH [PERSON_NAME]" at bounding box center [390, 191] width 142 height 12
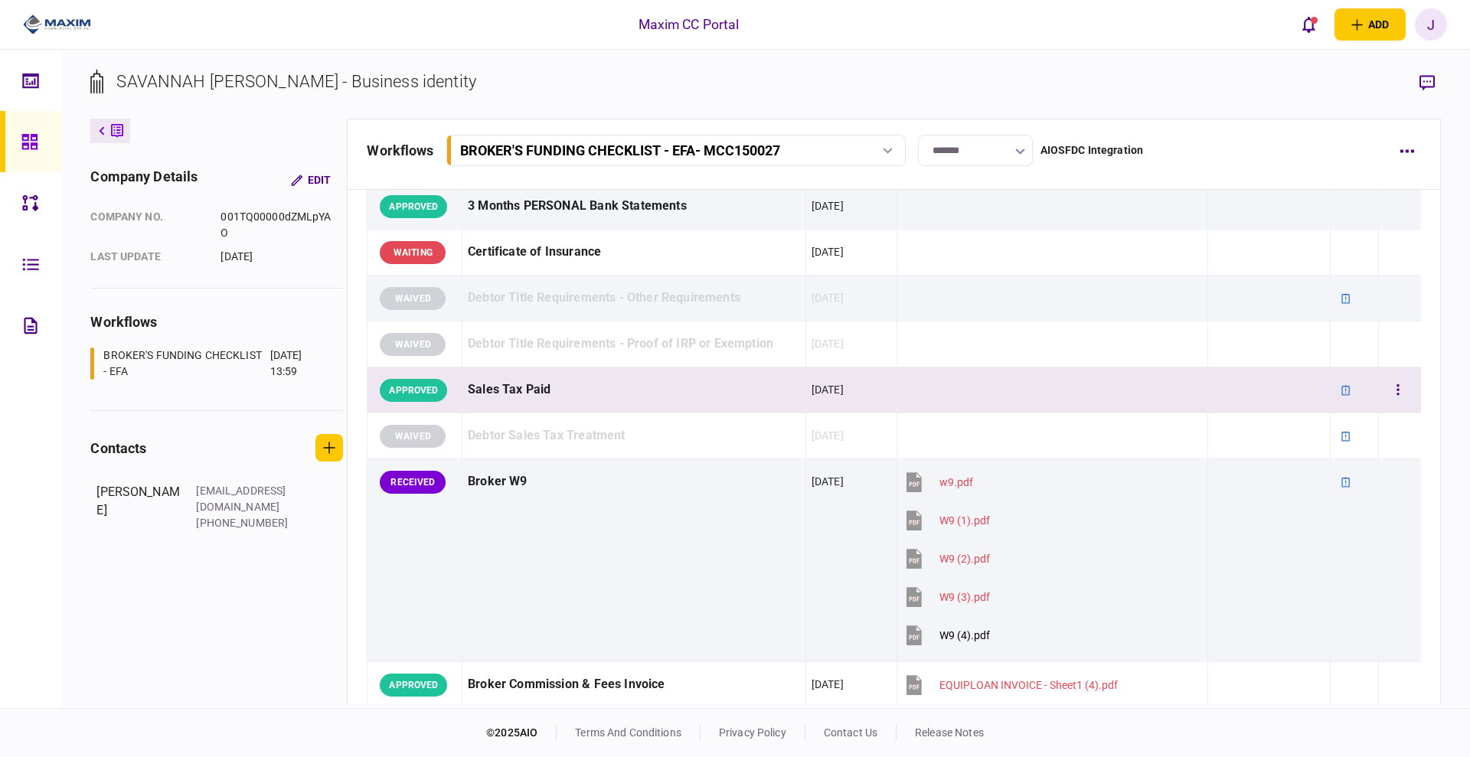
scroll to position [479, 0]
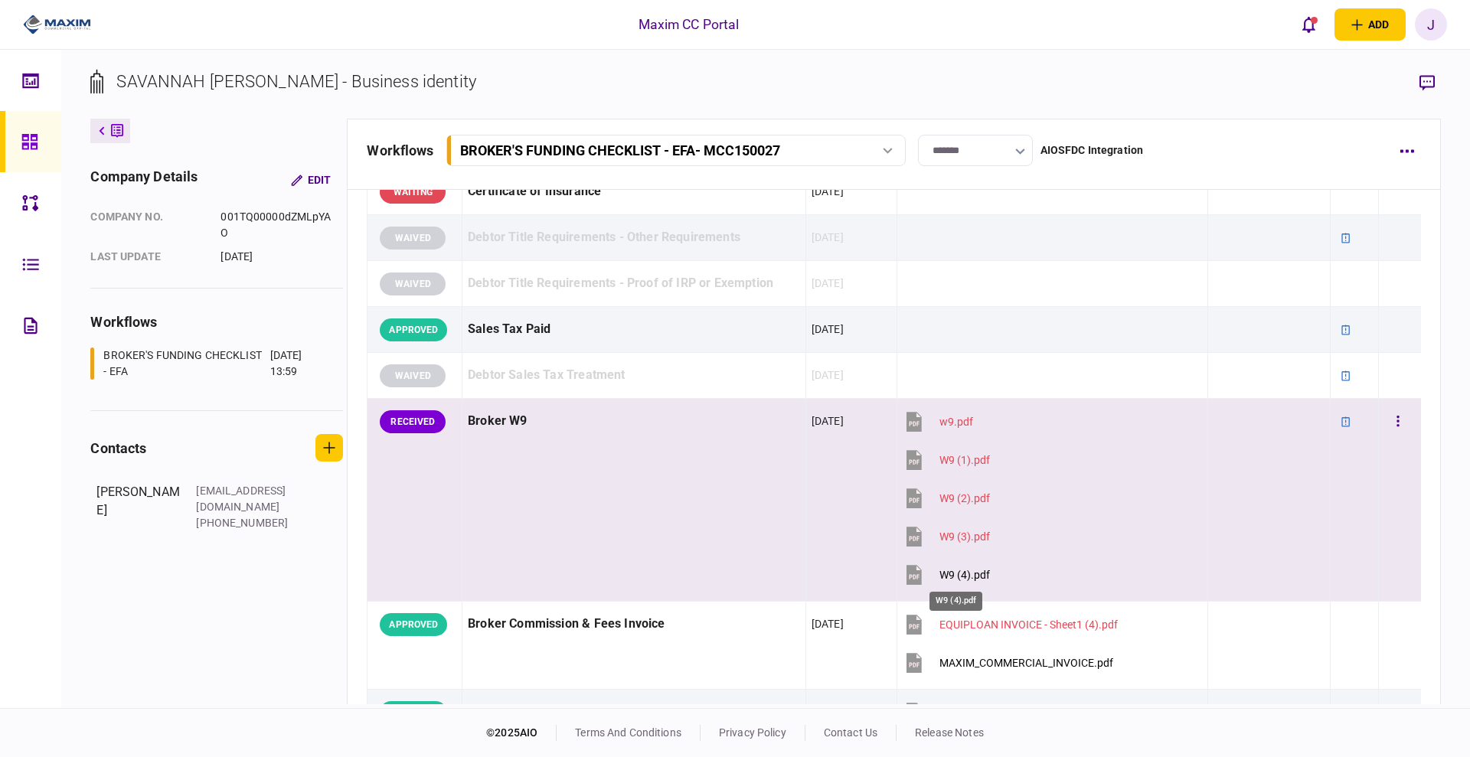
click at [957, 573] on div "W9 (4).pdf" at bounding box center [964, 575] width 51 height 12
click at [1384, 417] on button "button" at bounding box center [1398, 422] width 28 height 28
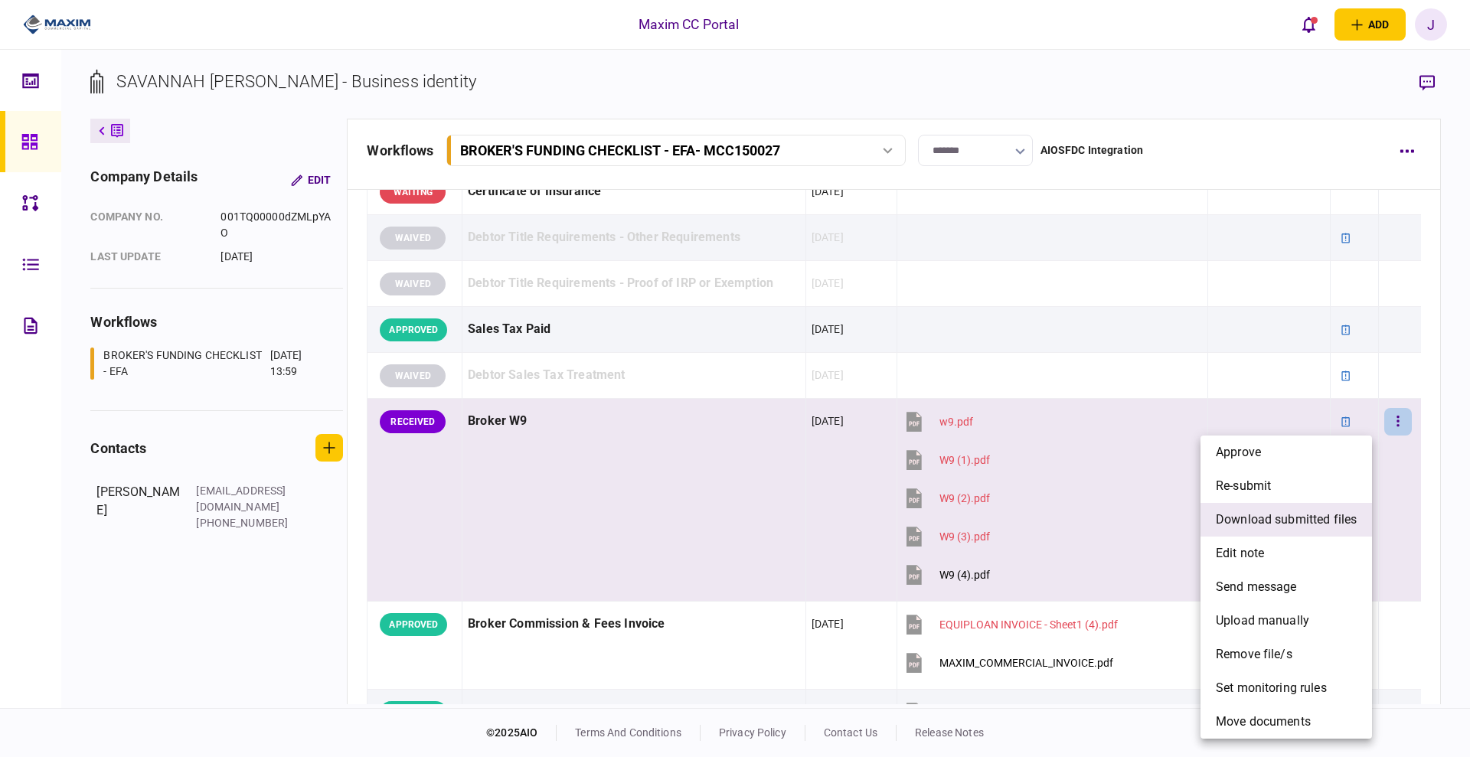
click at [1268, 524] on span "download submitted files" at bounding box center [1286, 520] width 141 height 18
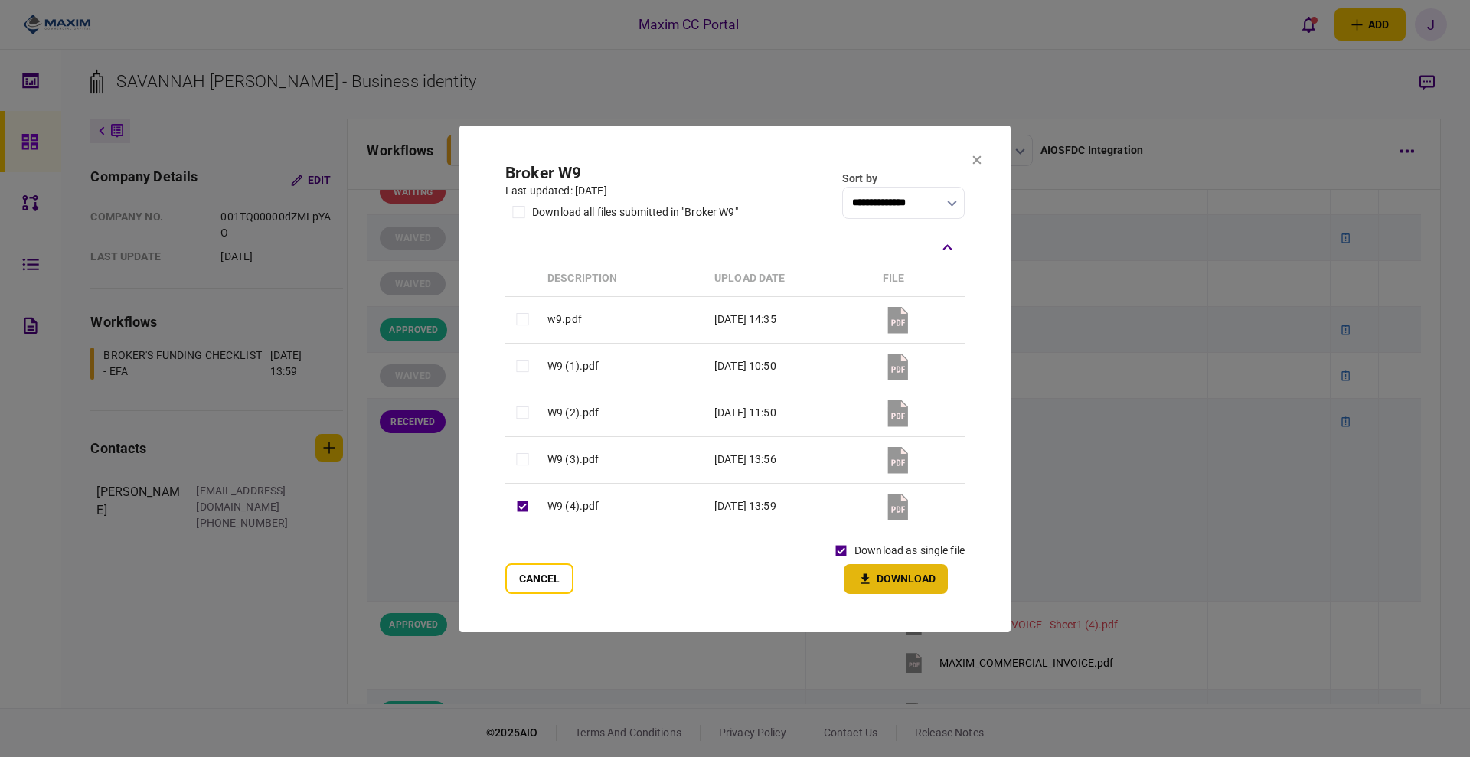
click at [909, 585] on button "Download" at bounding box center [896, 579] width 104 height 30
click at [542, 567] on button "Cancel" at bounding box center [539, 579] width 68 height 31
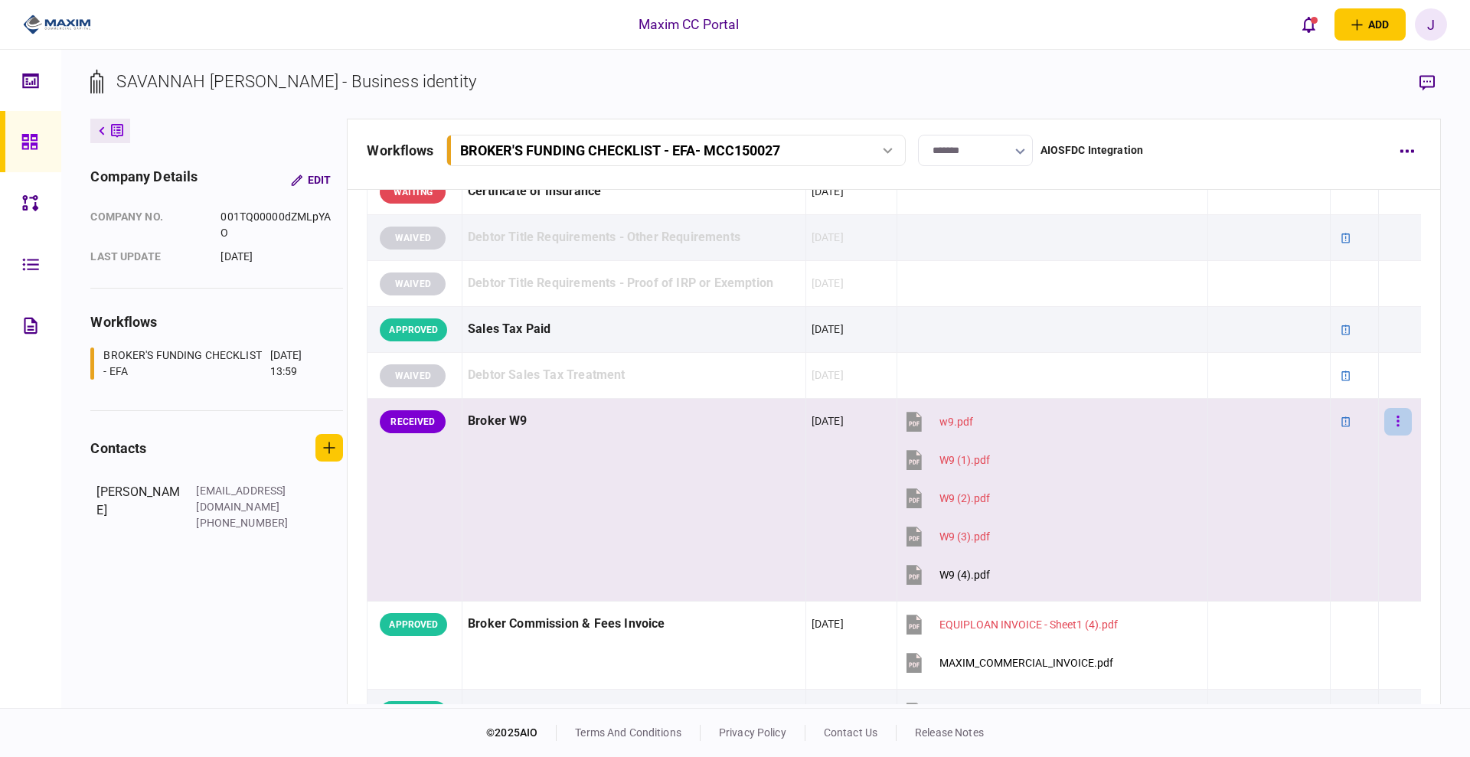
click at [1397, 418] on icon "button" at bounding box center [1398, 421] width 3 height 15
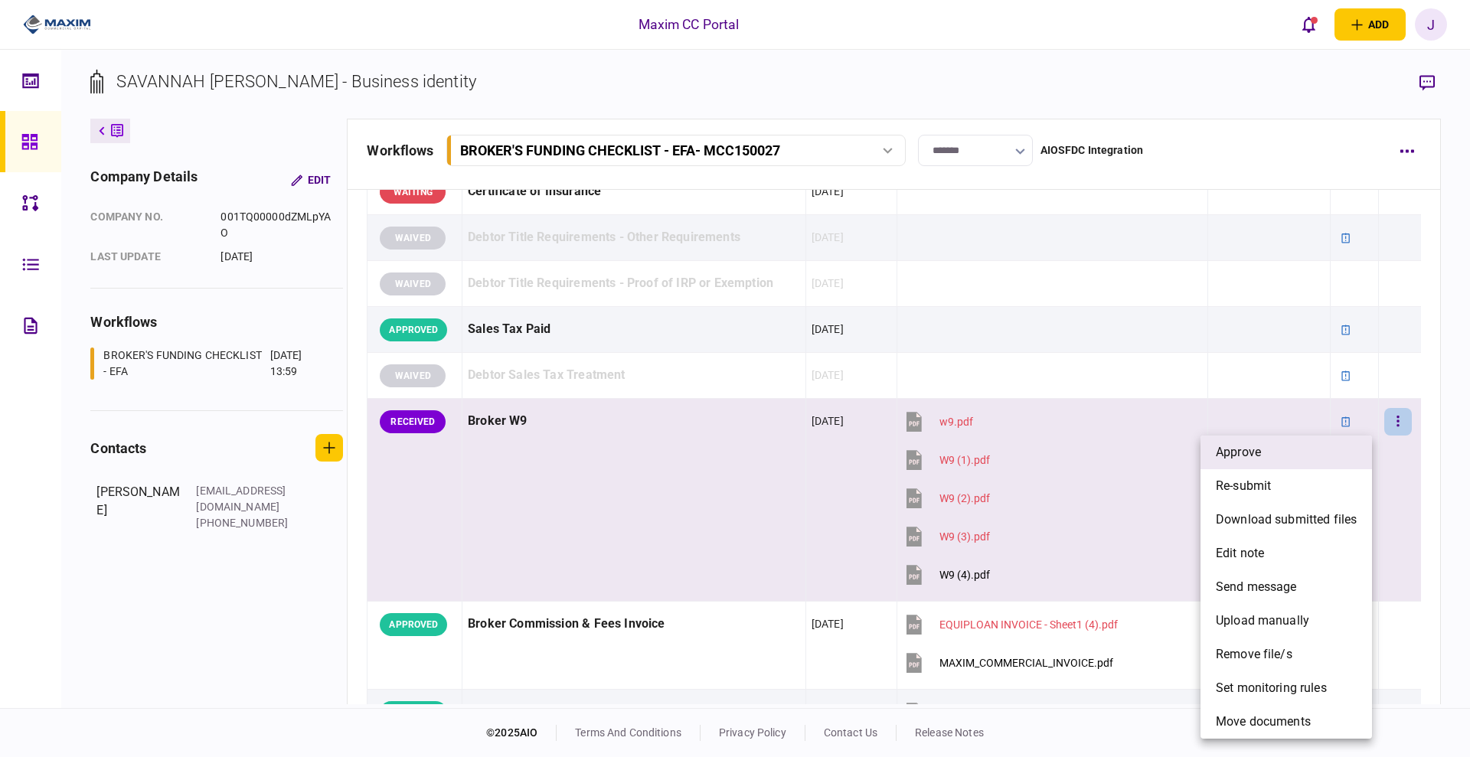
click at [1227, 447] on span "approve" at bounding box center [1238, 452] width 45 height 18
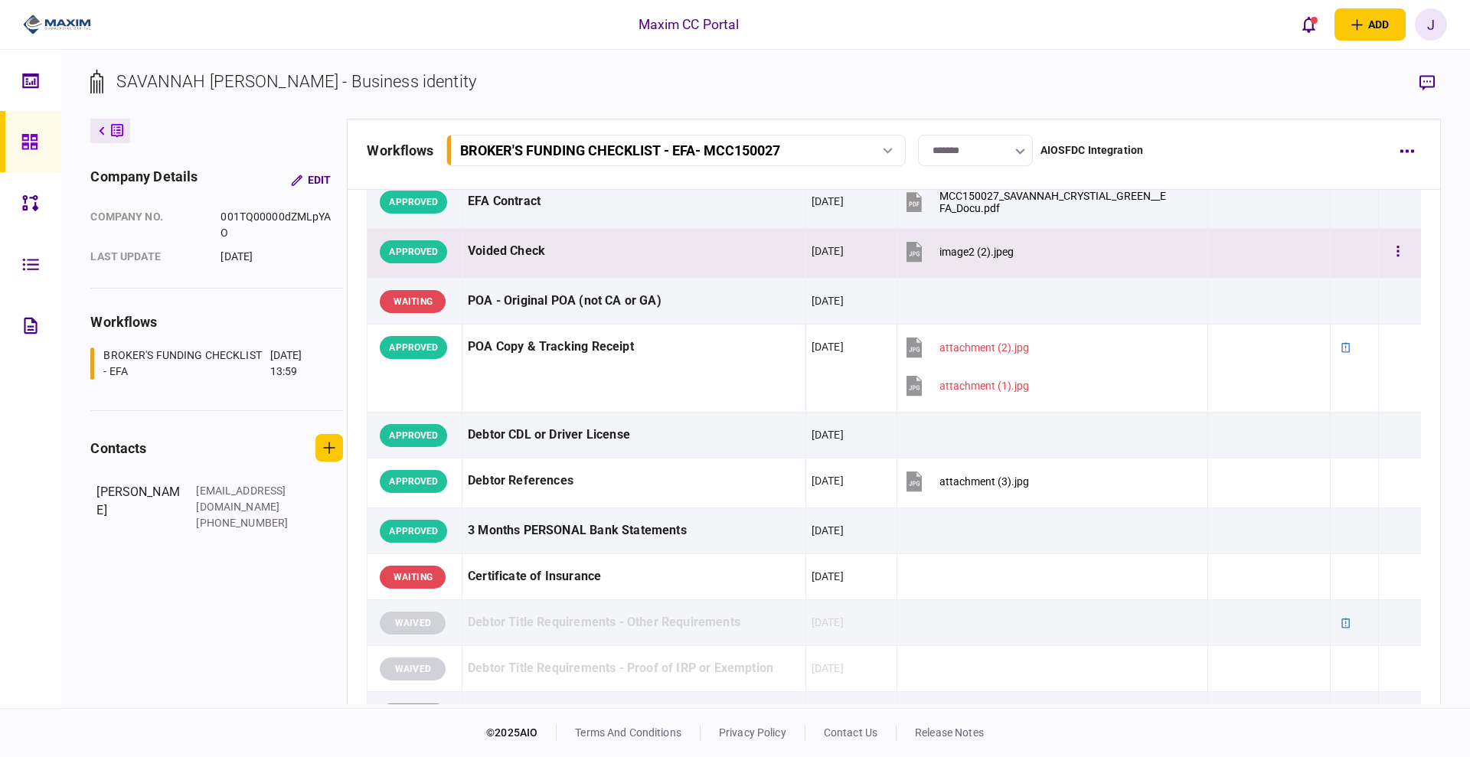
scroll to position [0, 0]
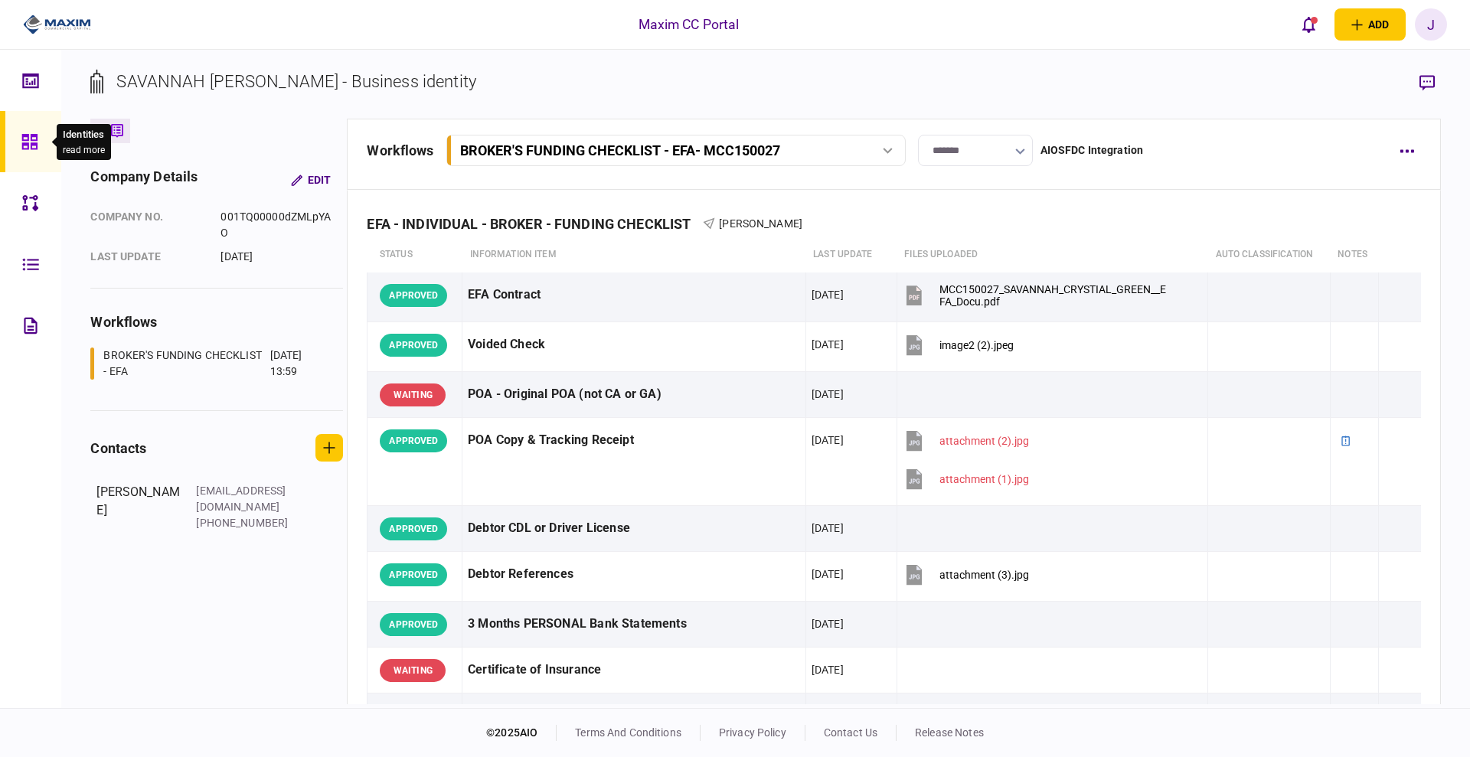
click at [22, 145] on link at bounding box center [30, 141] width 61 height 61
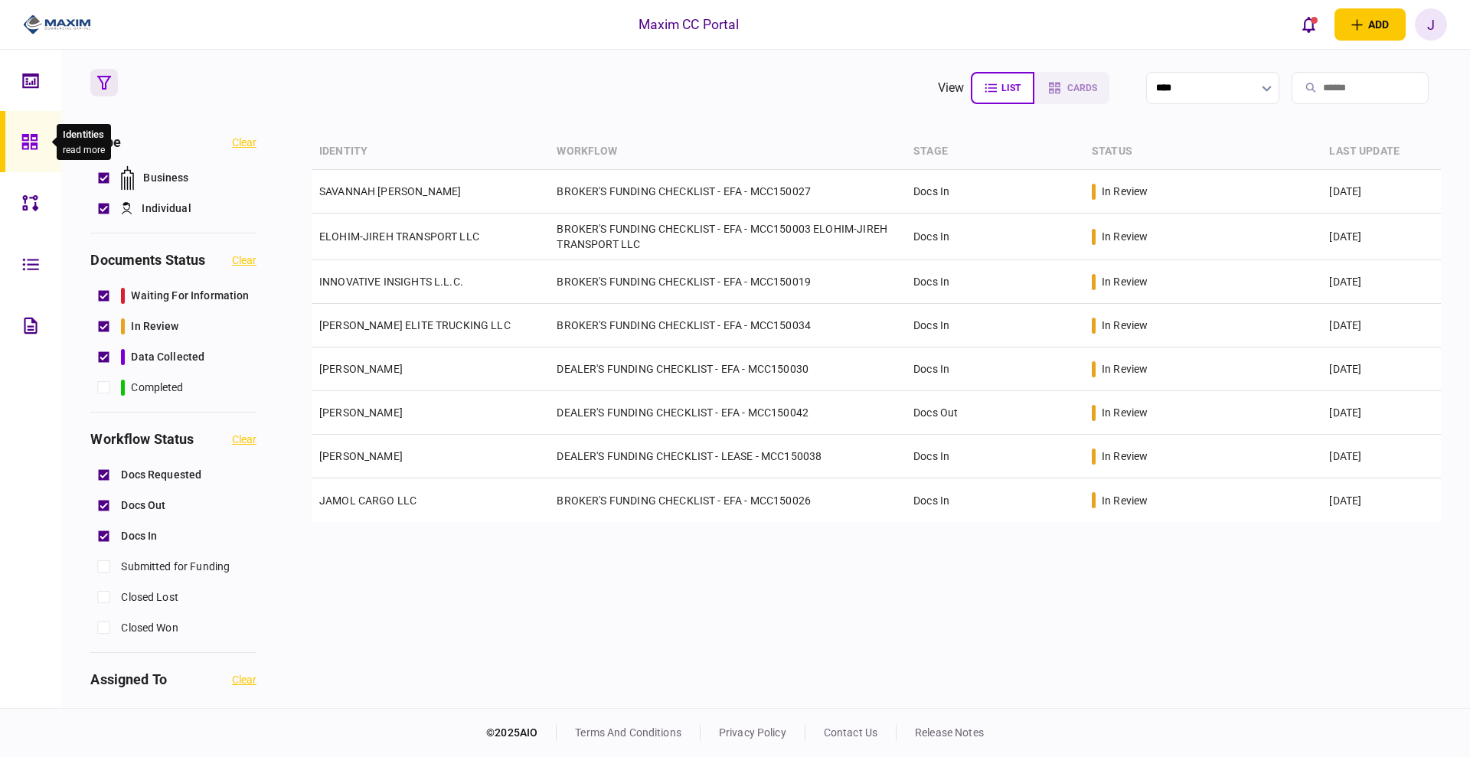
click at [23, 140] on icon at bounding box center [28, 141] width 15 height 15
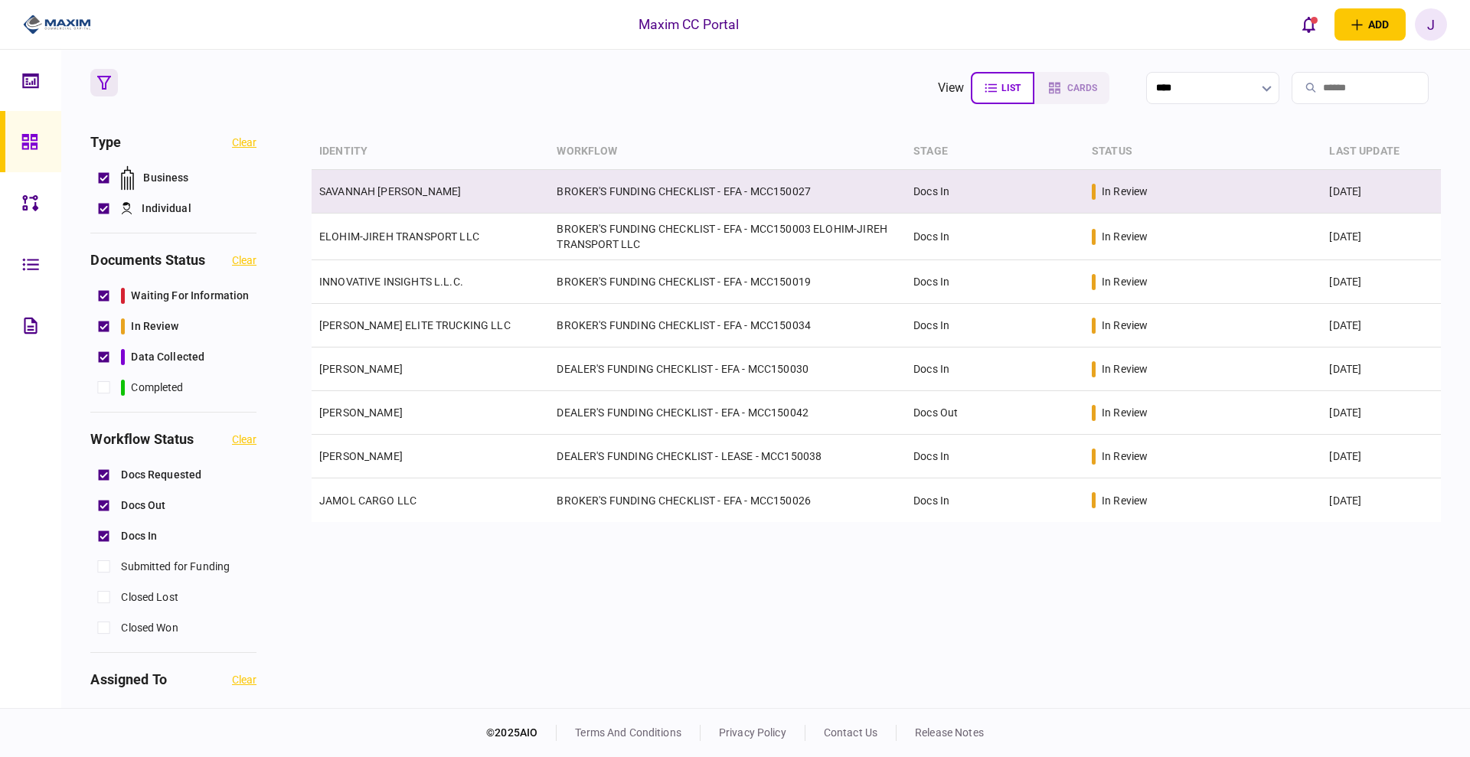
click at [411, 194] on link "SAVANNAH [PERSON_NAME]" at bounding box center [390, 191] width 142 height 12
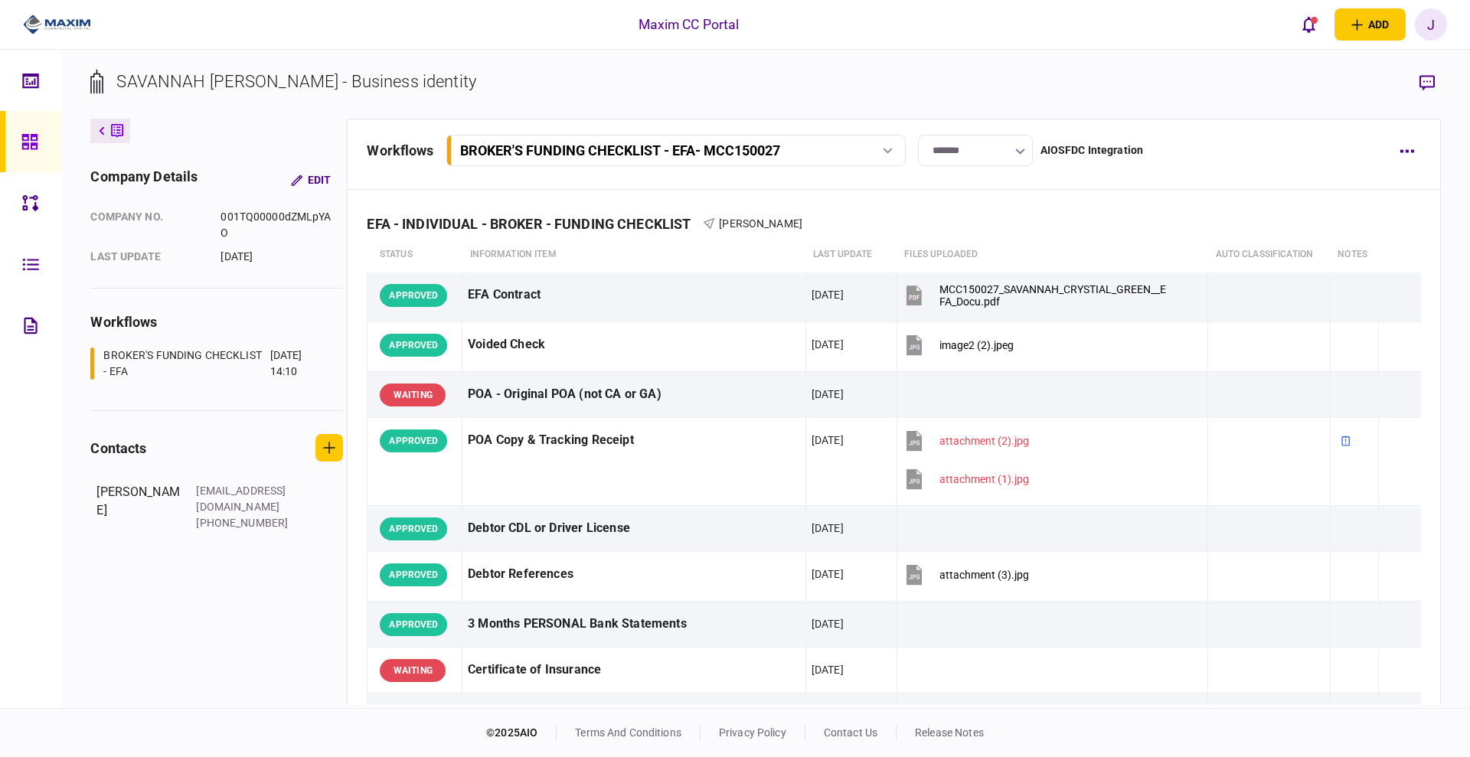
click at [1168, 78] on section "SAVANNAH [PERSON_NAME] - Business identity" at bounding box center [765, 94] width 1350 height 50
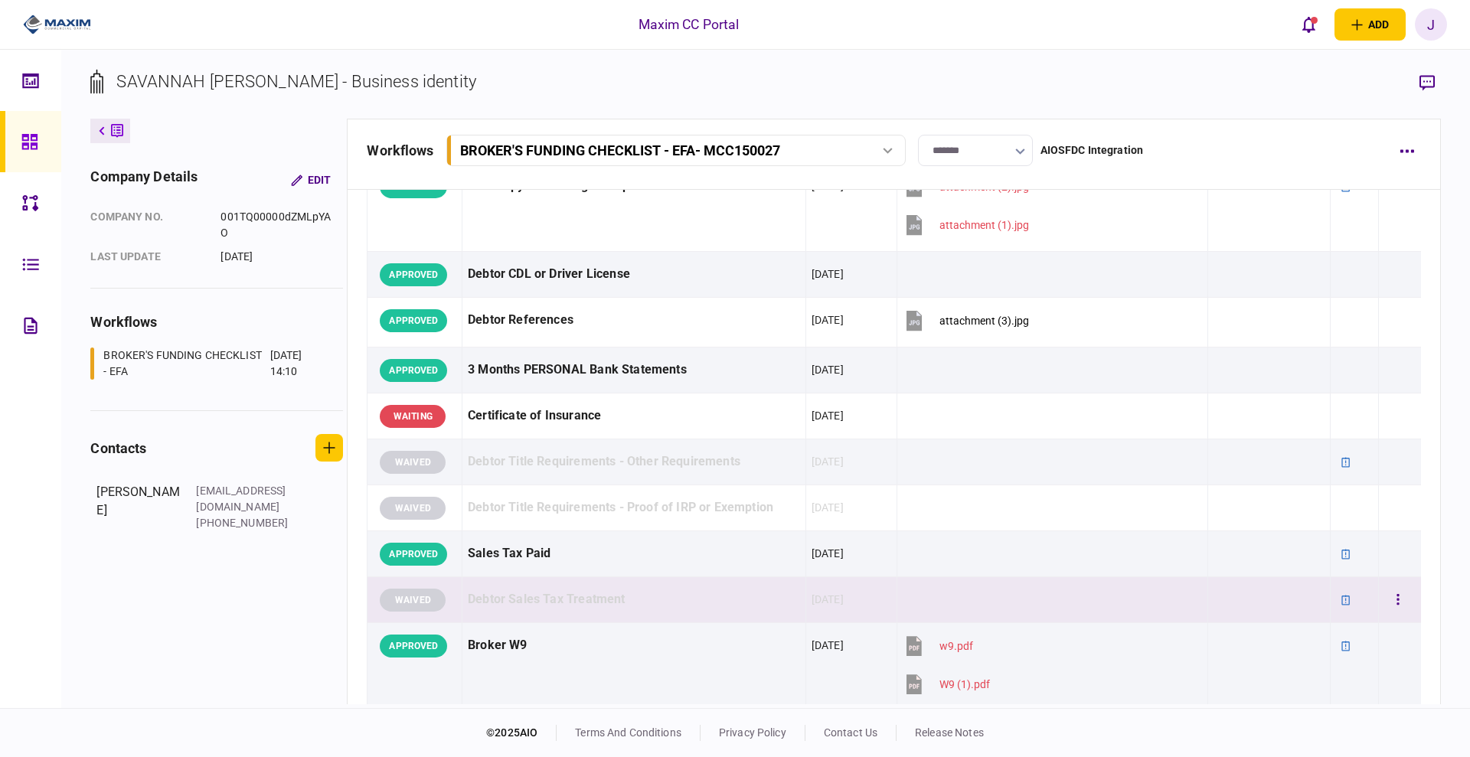
scroll to position [287, 0]
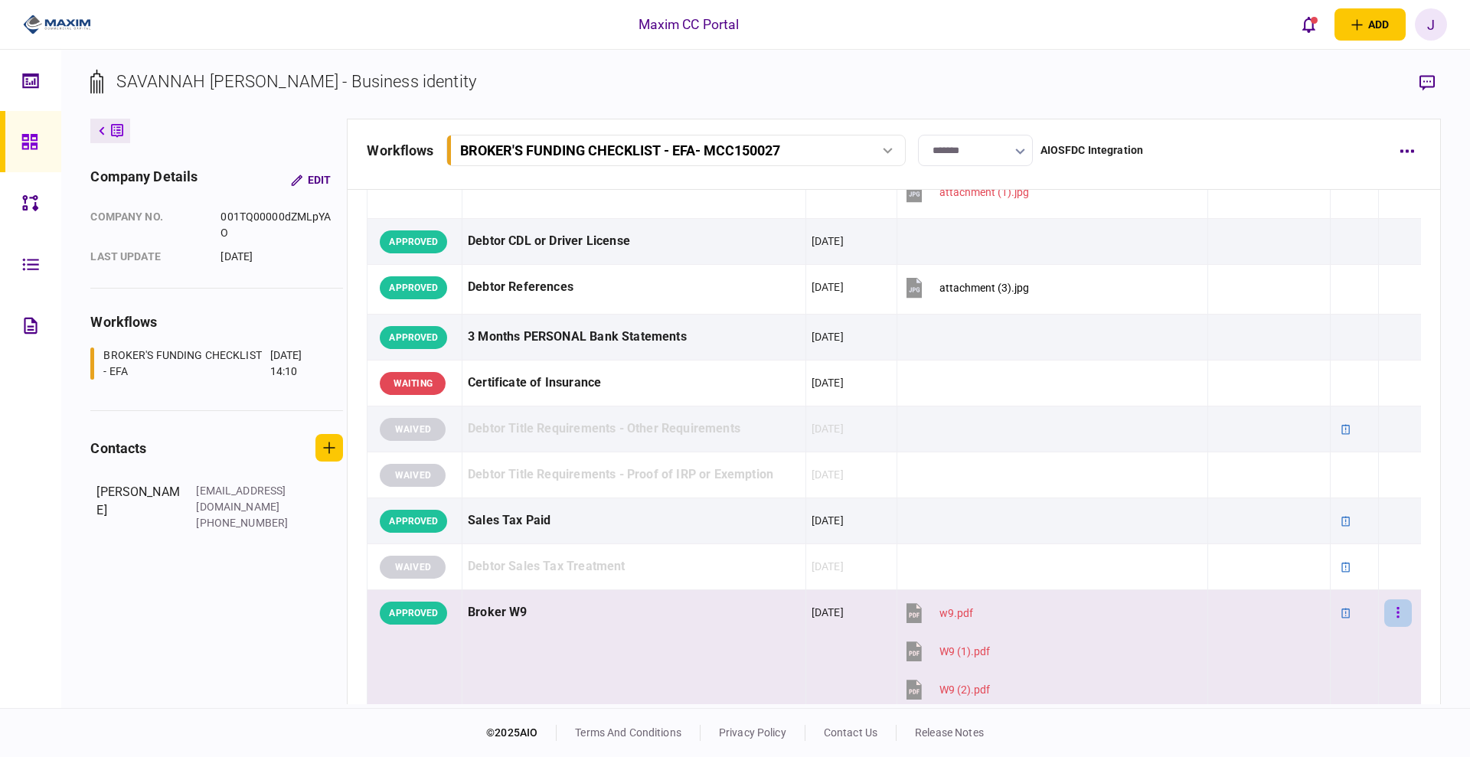
click at [1396, 617] on button "button" at bounding box center [1398, 614] width 28 height 28
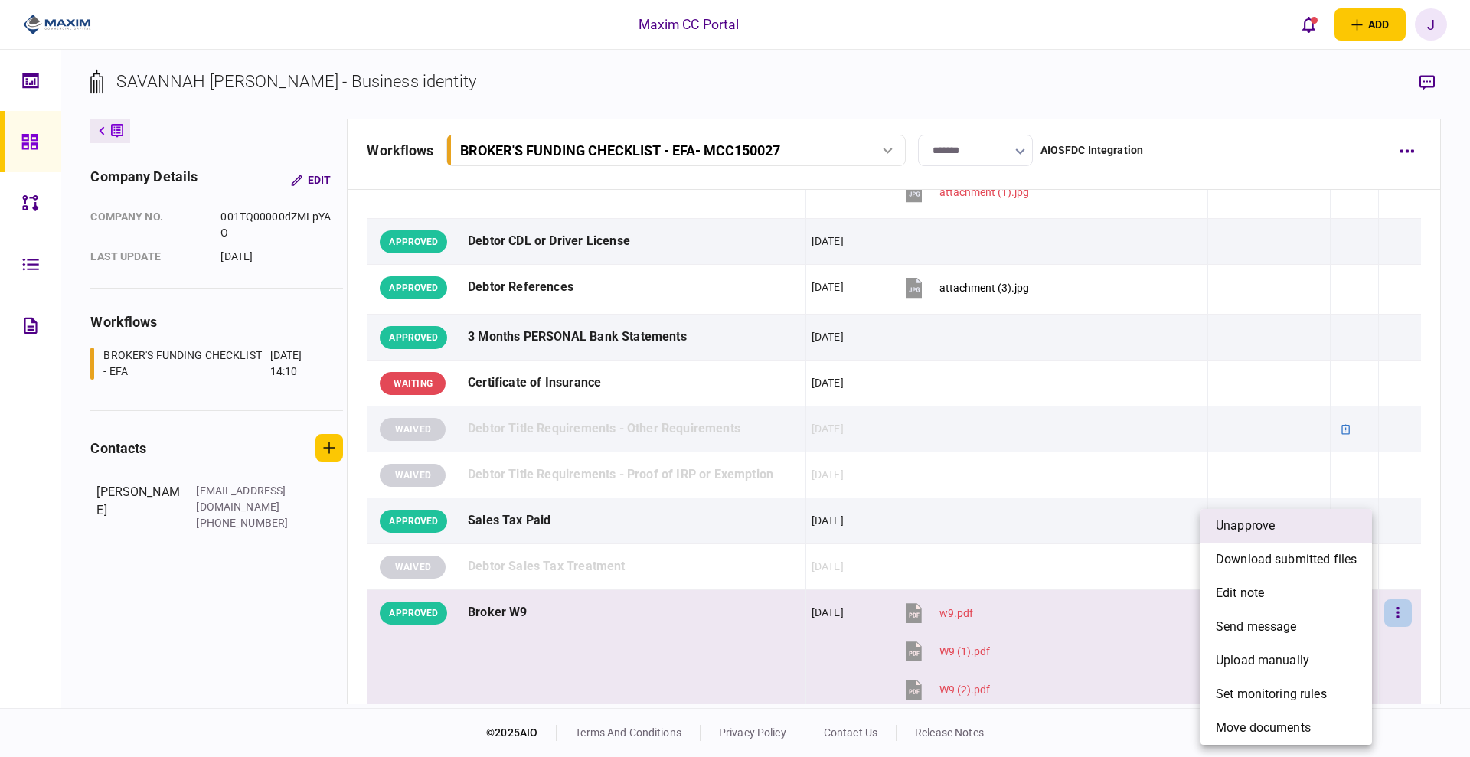
click at [1282, 531] on li "unapprove" at bounding box center [1287, 526] width 172 height 34
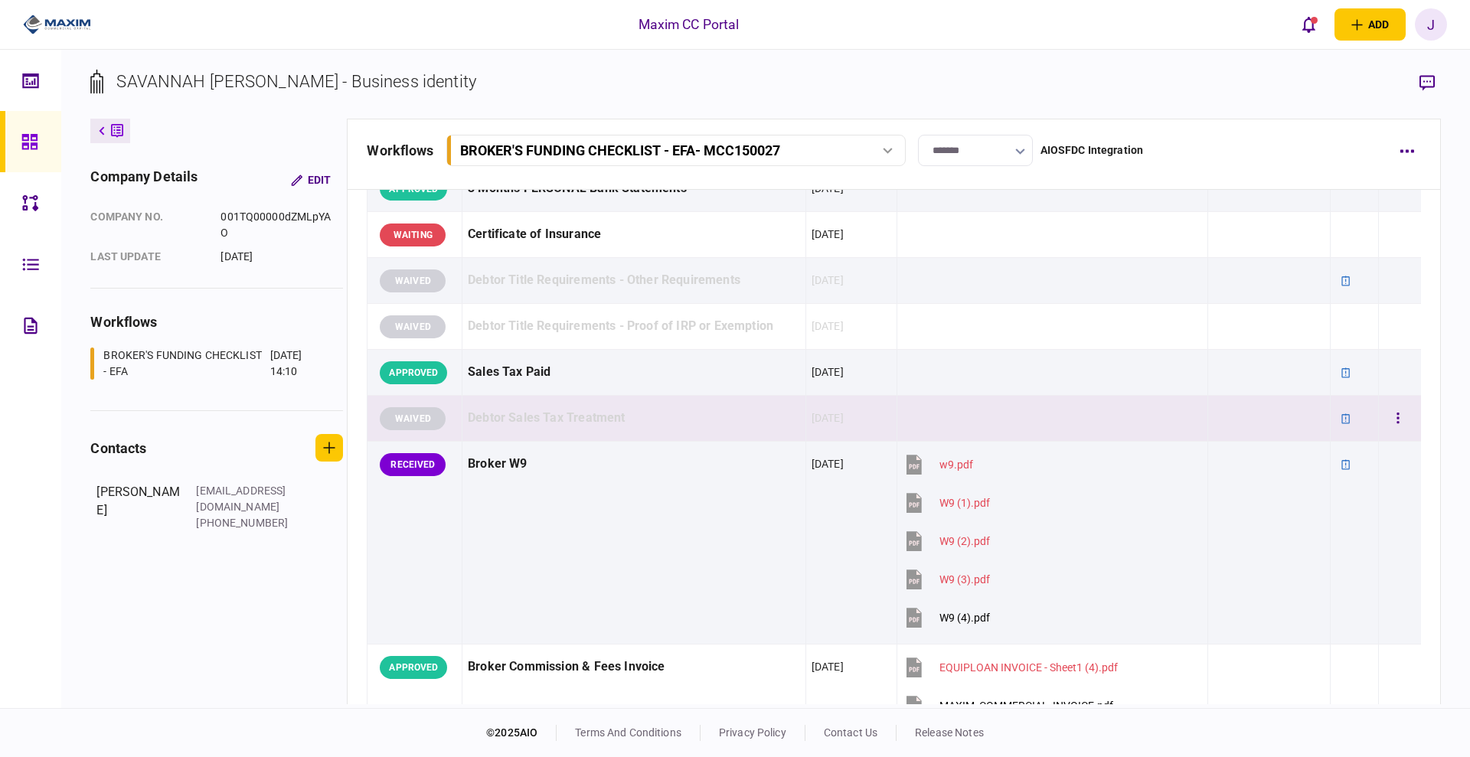
scroll to position [479, 0]
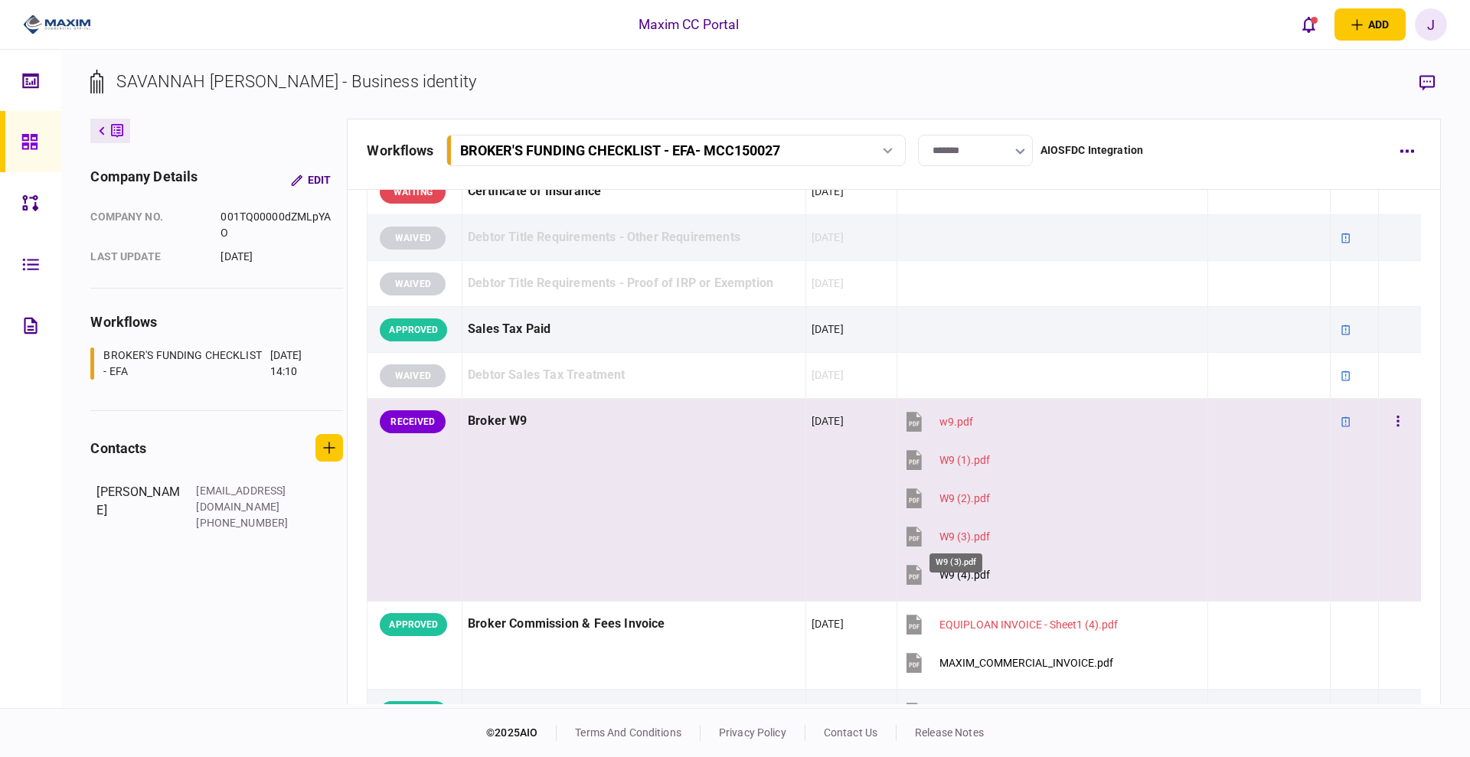
click at [964, 537] on div "W9 (3).pdf" at bounding box center [964, 537] width 51 height 12
click at [966, 569] on div "W9 (4).pdf" at bounding box center [964, 575] width 51 height 12
click at [939, 577] on div "W9 (4).pdf" at bounding box center [964, 575] width 51 height 12
click at [954, 535] on div "W9 (3).pdf" at bounding box center [964, 537] width 51 height 12
click at [947, 505] on button "W9 (2).pdf" at bounding box center [946, 498] width 87 height 34
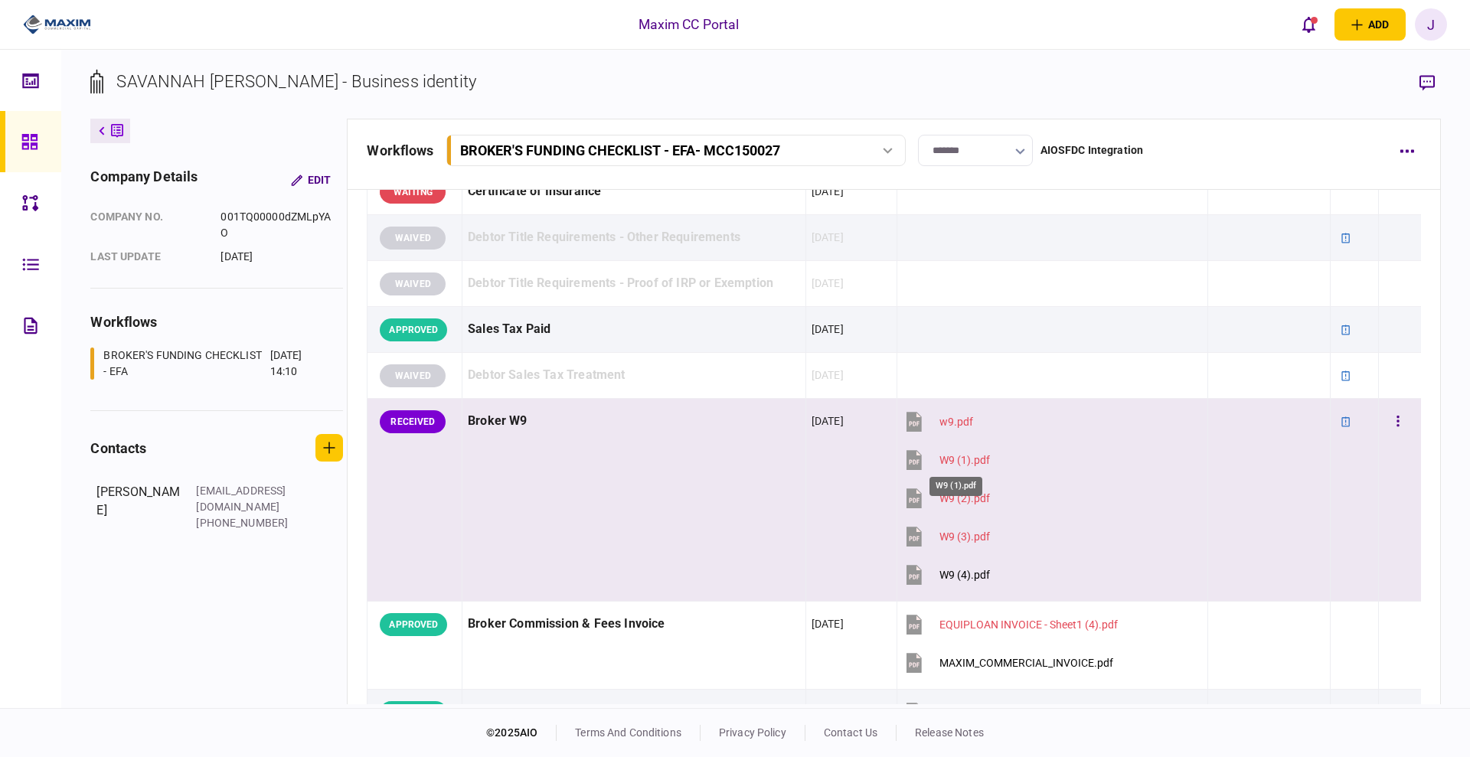
click at [953, 463] on div "W9 (1).pdf" at bounding box center [964, 460] width 51 height 12
click at [955, 416] on div "w9.pdf" at bounding box center [956, 422] width 34 height 12
